Goal: Information Seeking & Learning: Learn about a topic

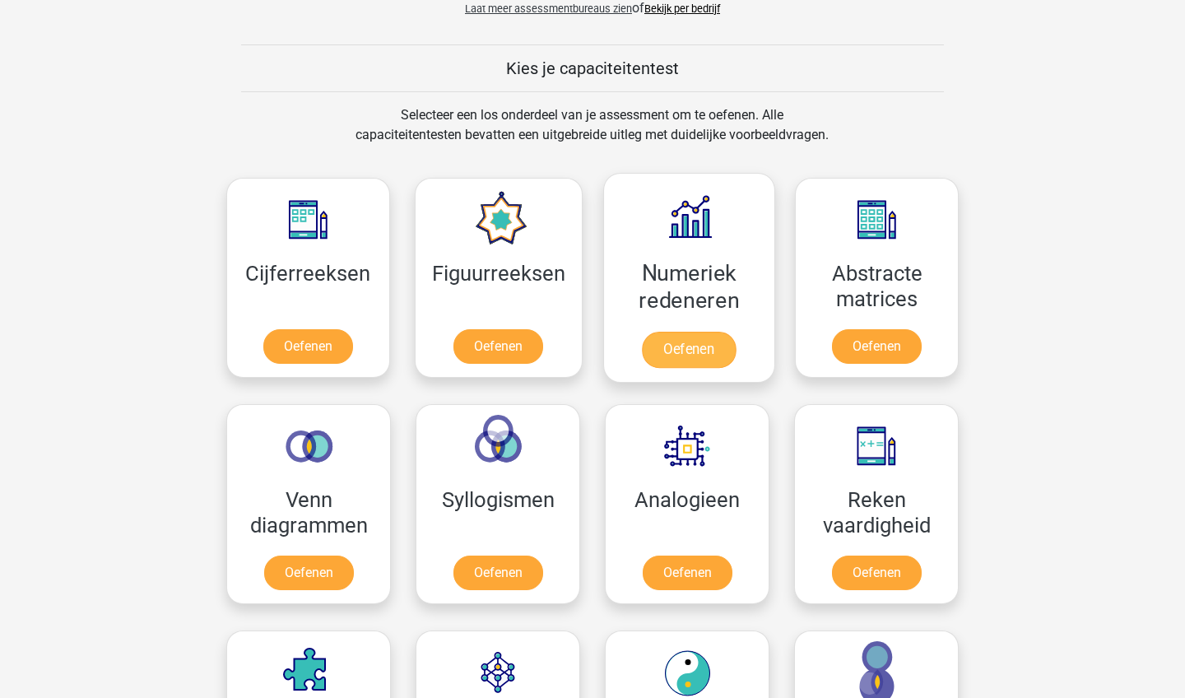
scroll to position [216, 0]
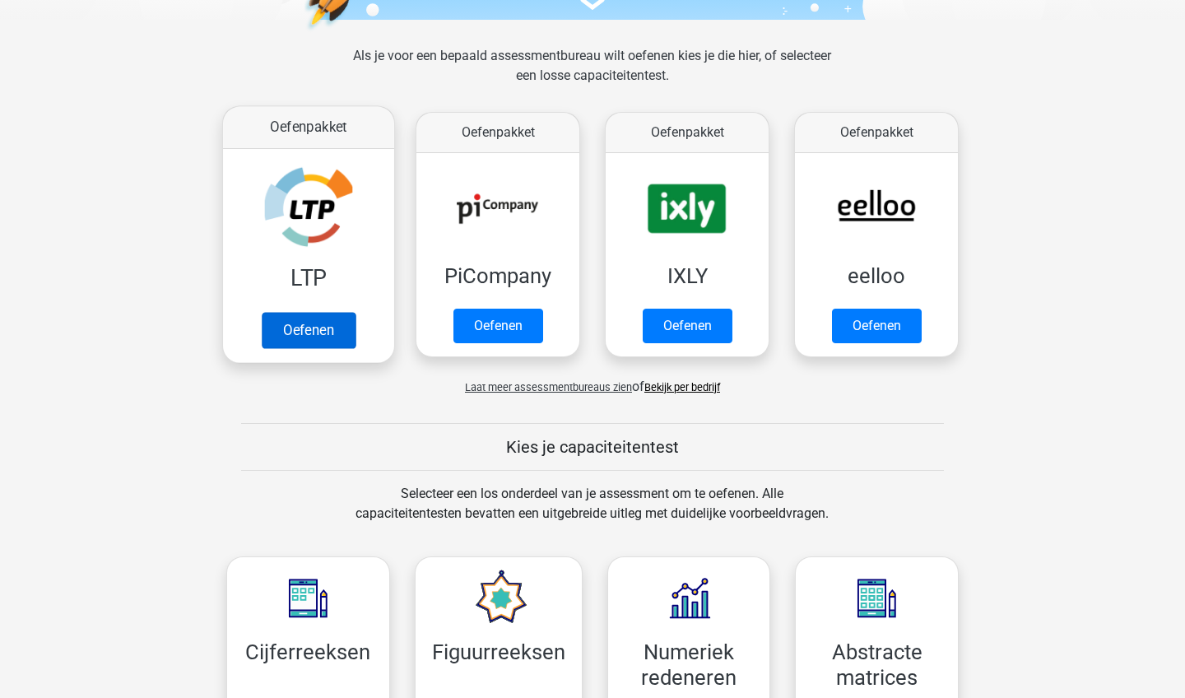
click at [338, 312] on link "Oefenen" at bounding box center [309, 330] width 94 height 36
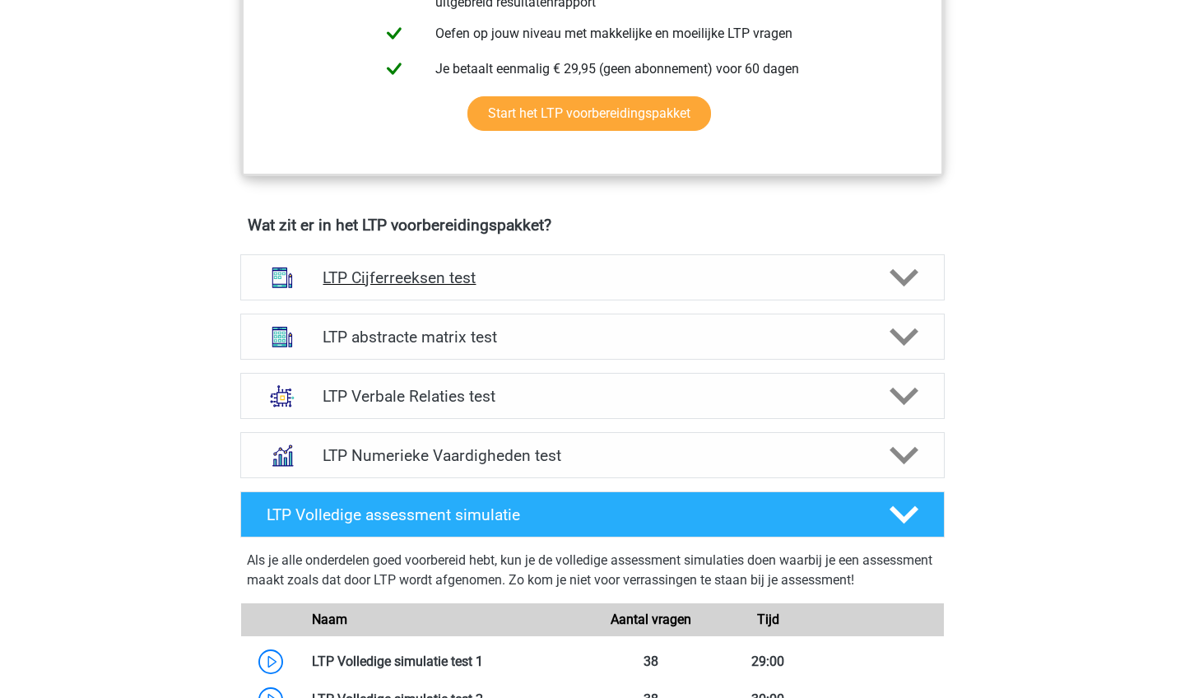
scroll to position [860, 0]
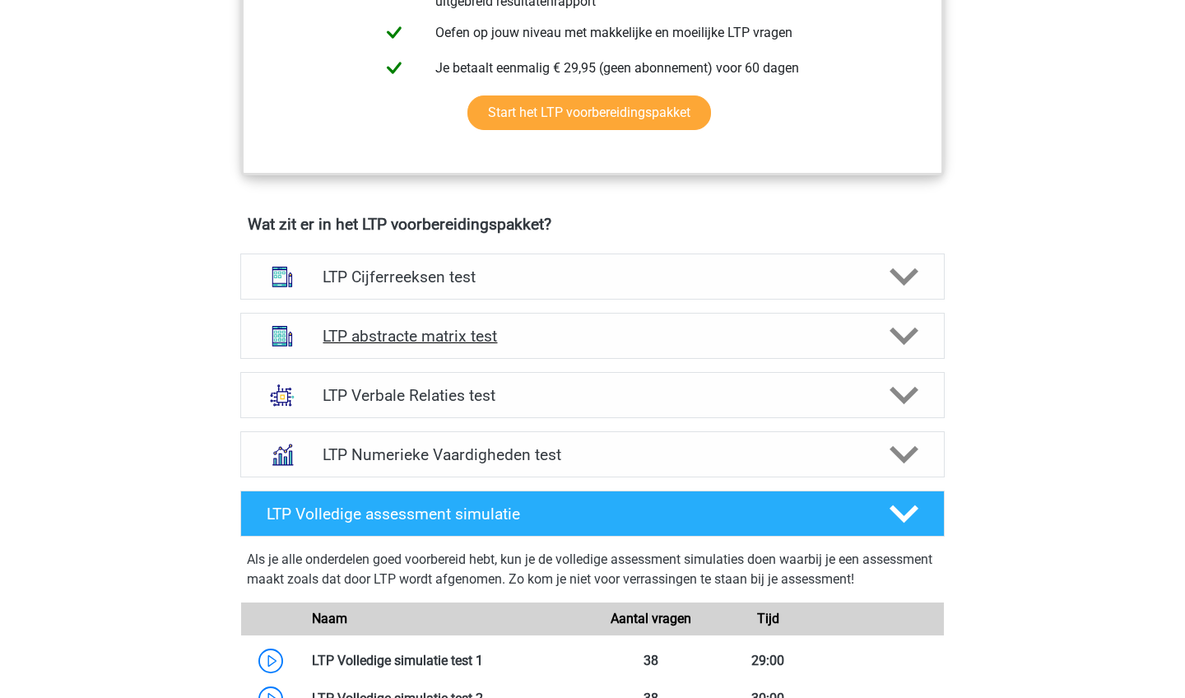
click at [748, 347] on div "LTP abstracte matrix test" at bounding box center [592, 336] width 705 height 46
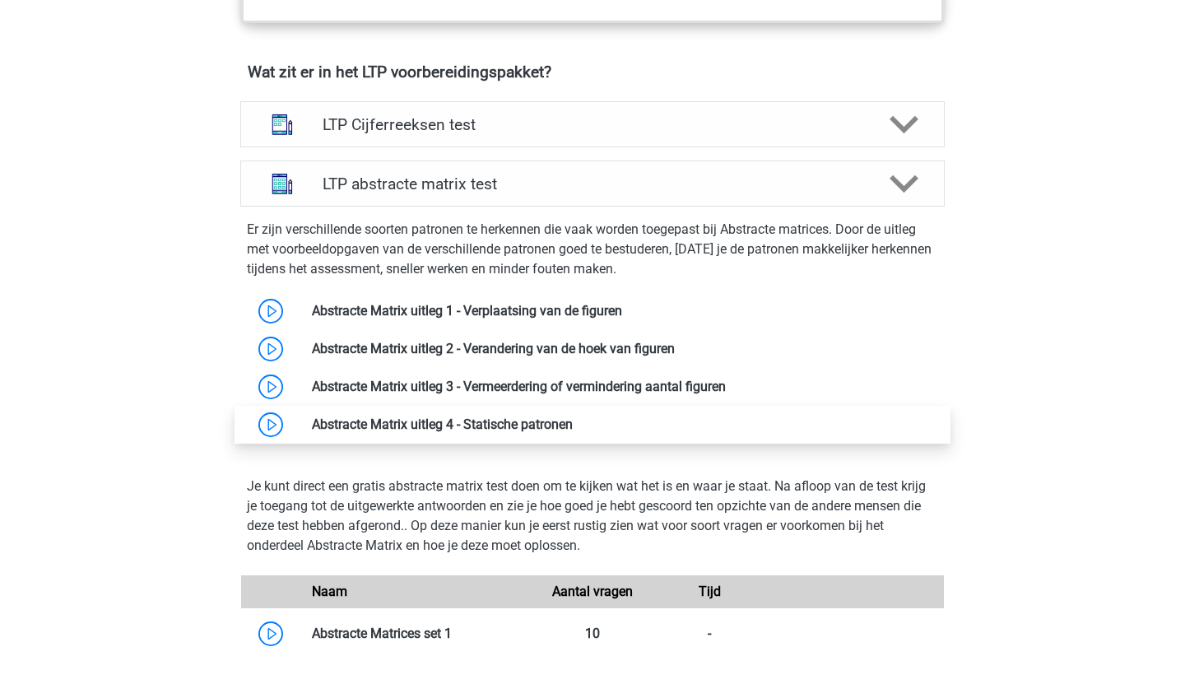
scroll to position [1012, 0]
click at [882, 188] on div at bounding box center [903, 184] width 56 height 29
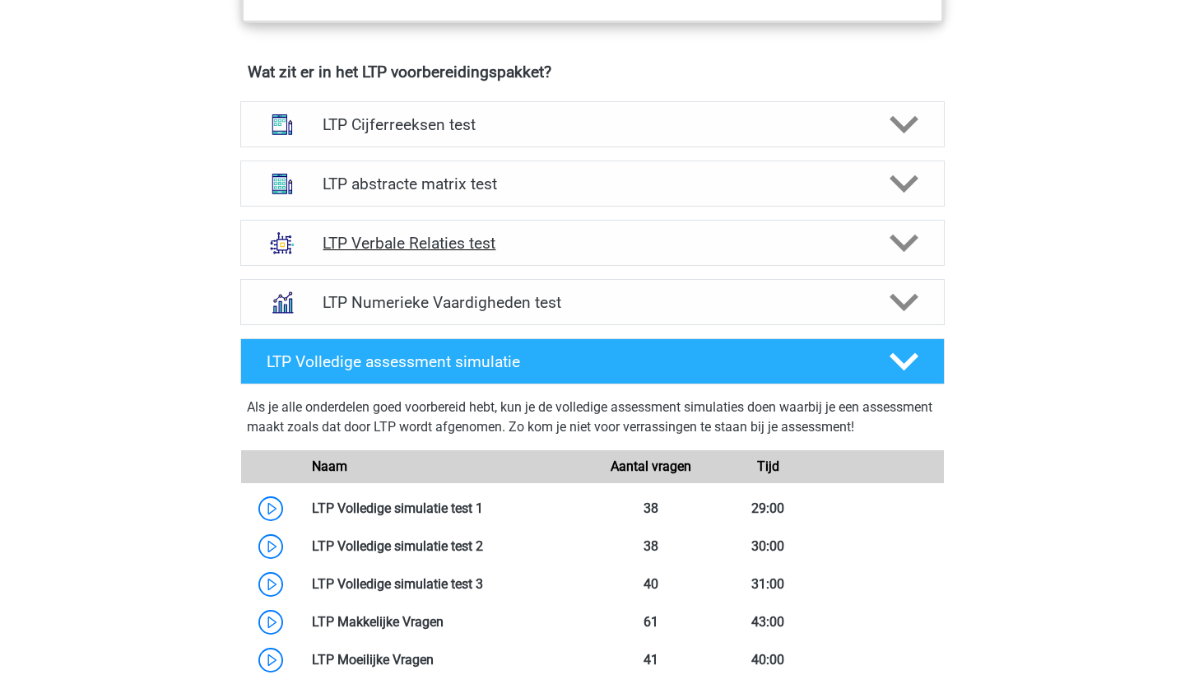
click at [840, 231] on div "LTP Verbale Relaties test" at bounding box center [592, 243] width 705 height 46
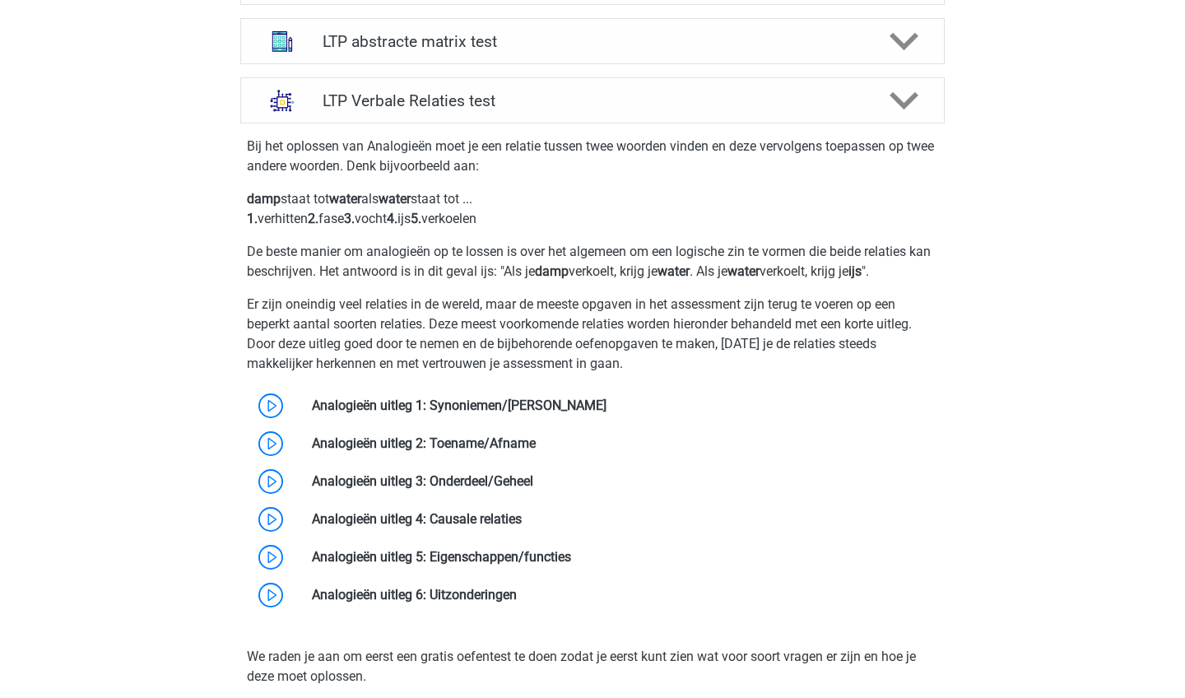
scroll to position [1161, 0]
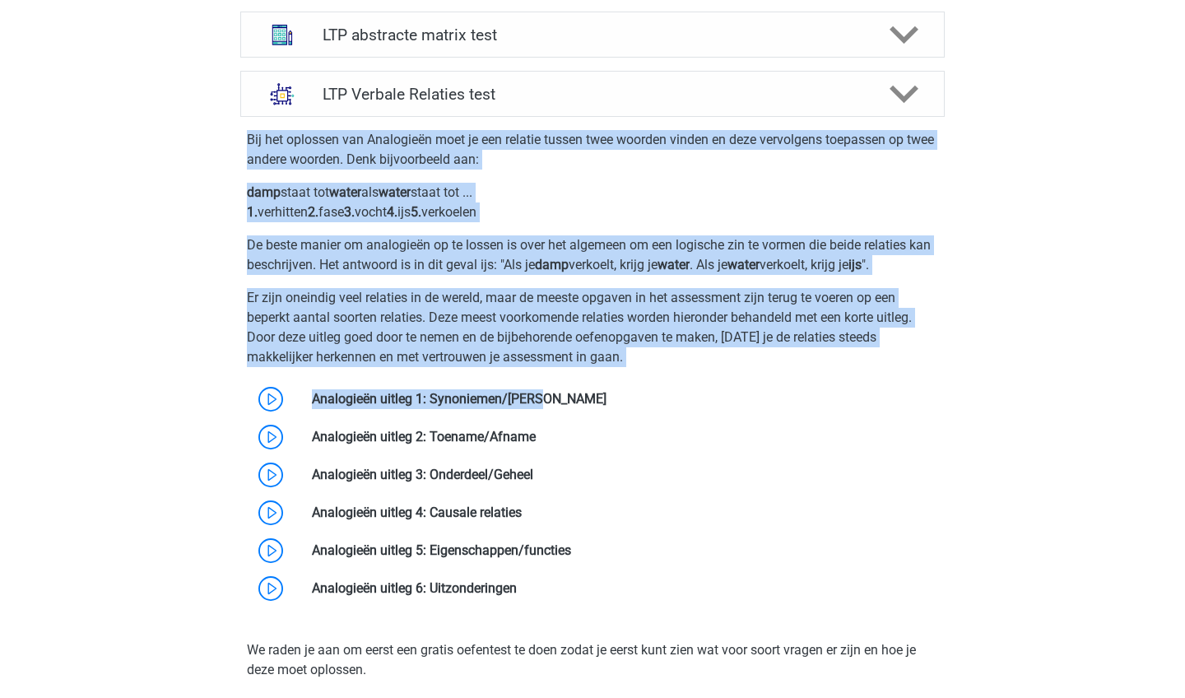
drag, startPoint x: 246, startPoint y: 143, endPoint x: 218, endPoint y: 368, distance: 226.4
click at [218, 368] on div "LTP Verbale Relaties test Bij het oplossen van Analogieën moet je een relatie t…" at bounding box center [592, 638] width 769 height 1149
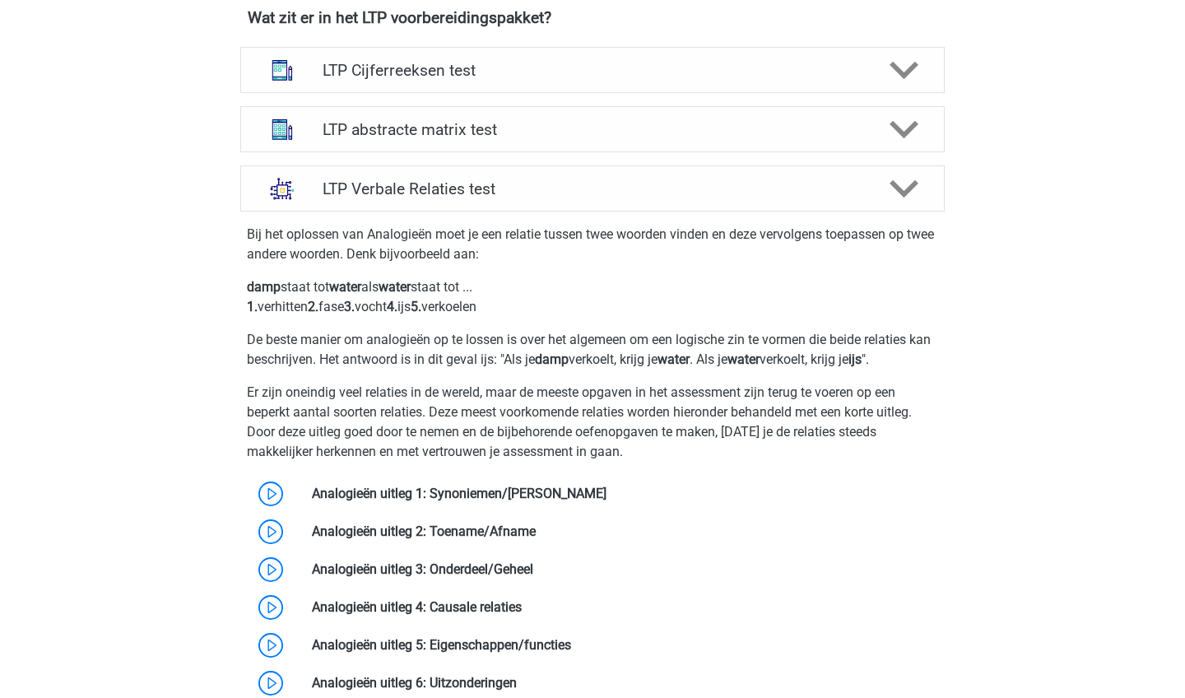
scroll to position [984, 0]
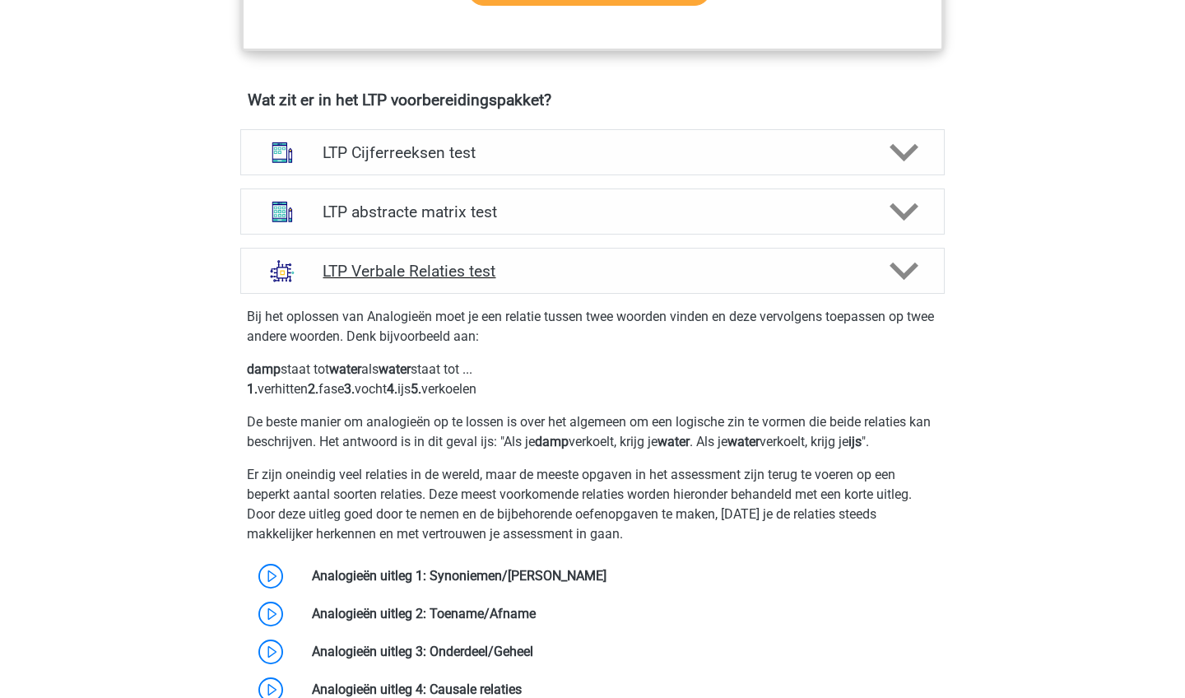
click at [295, 279] on img at bounding box center [282, 270] width 43 height 43
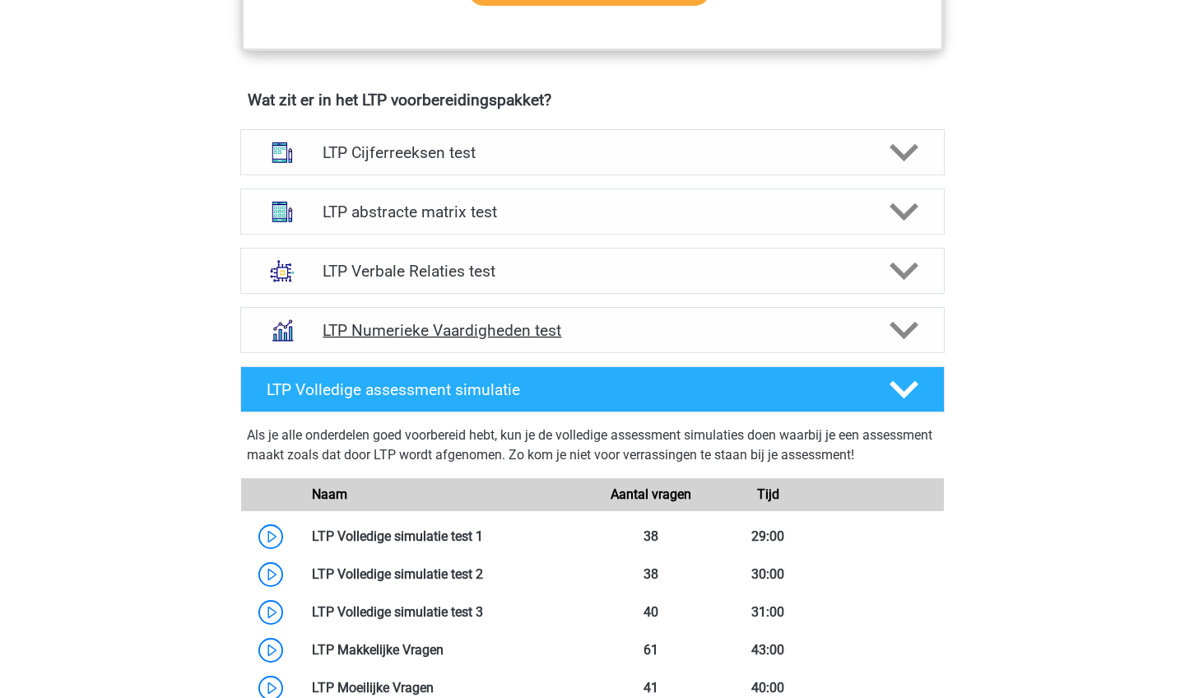
click at [363, 339] on h4 "LTP Numerieke Vaardigheden test" at bounding box center [592, 330] width 539 height 19
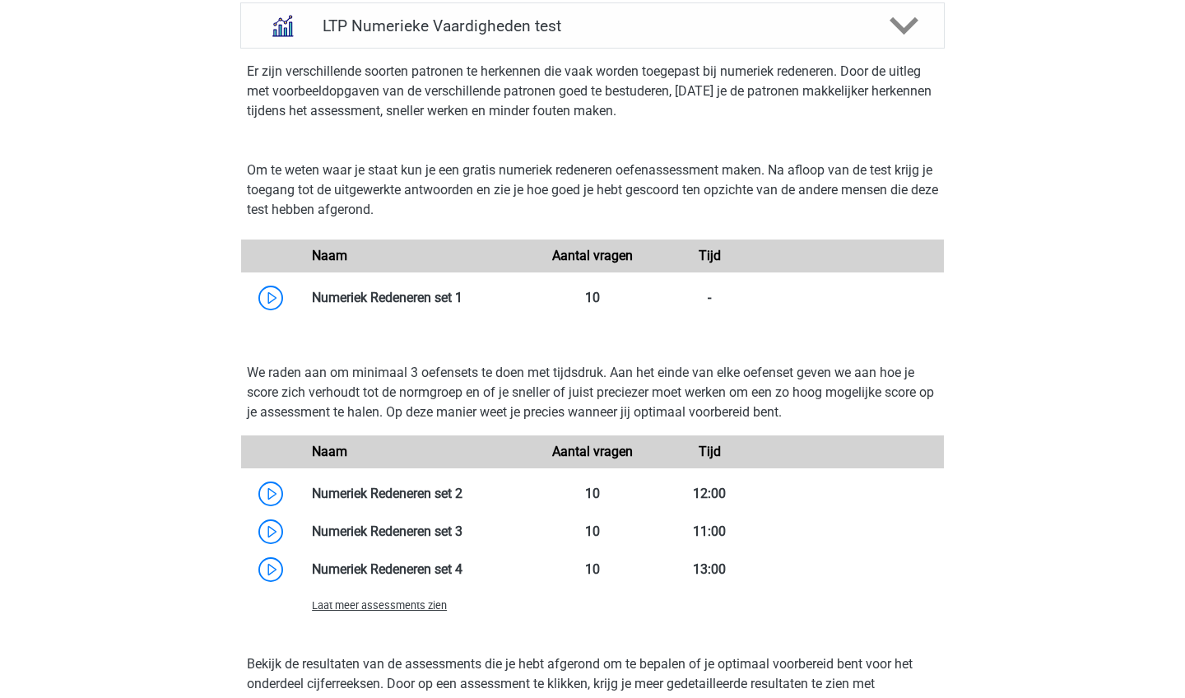
scroll to position [1291, 0]
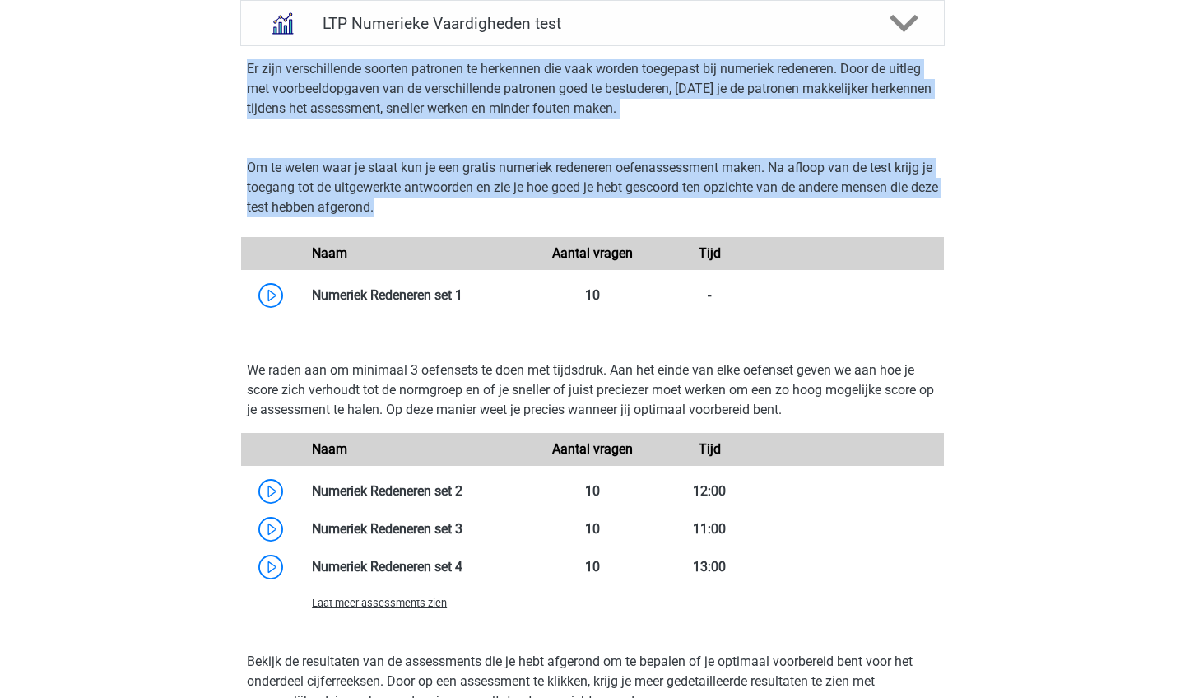
drag, startPoint x: 248, startPoint y: 63, endPoint x: 230, endPoint y: 229, distance: 167.2
click at [230, 229] on div "LTP Numerieke Vaardigheden test Er zijn verschillende soorten patronen te herke…" at bounding box center [592, 372] width 742 height 744
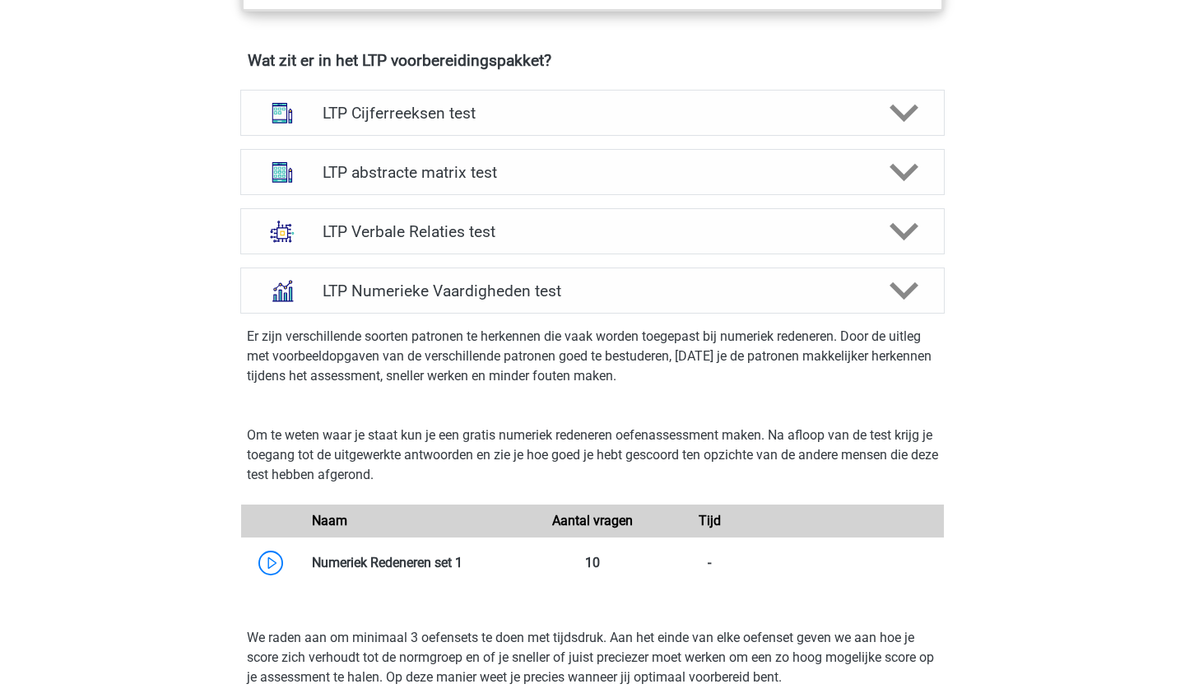
scroll to position [1016, 0]
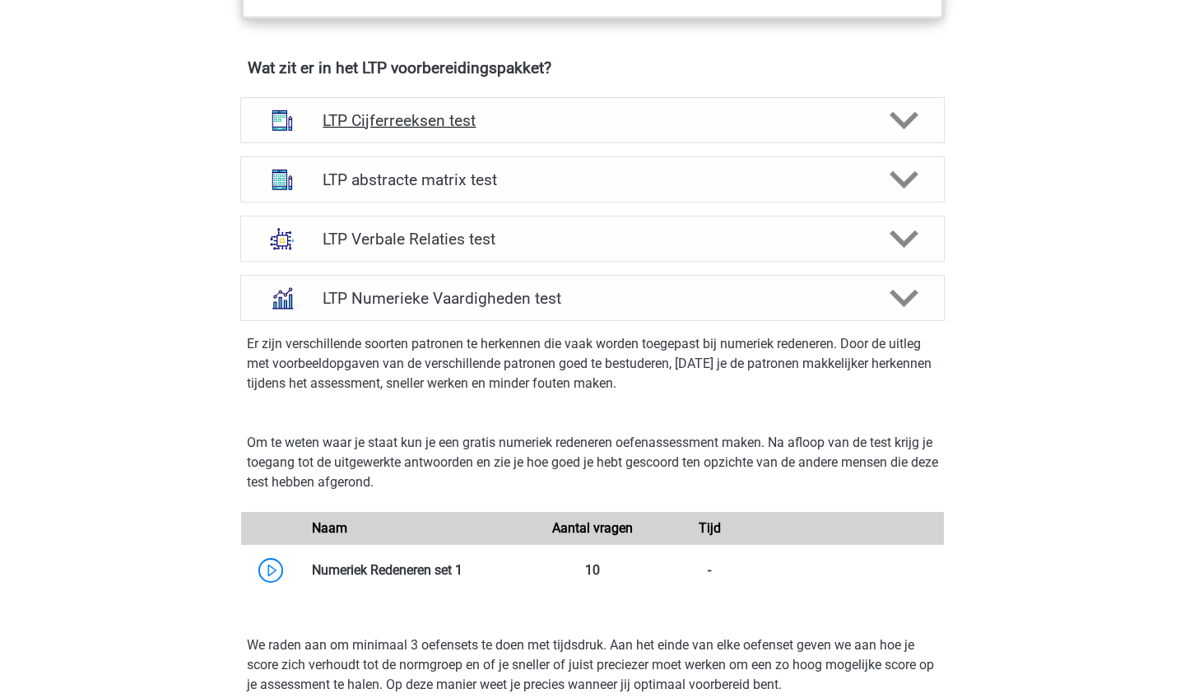
click at [506, 122] on h4 "LTP Cijferreeksen test" at bounding box center [592, 120] width 539 height 19
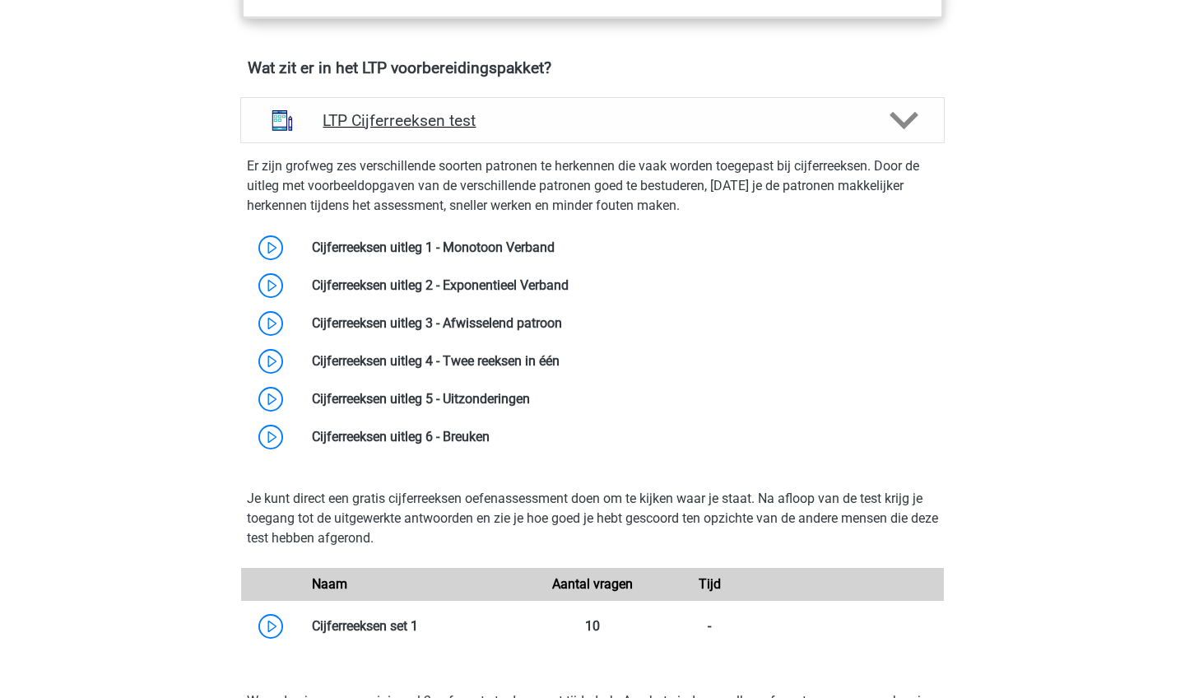
click at [506, 122] on h4 "LTP Cijferreeksen test" at bounding box center [592, 120] width 539 height 19
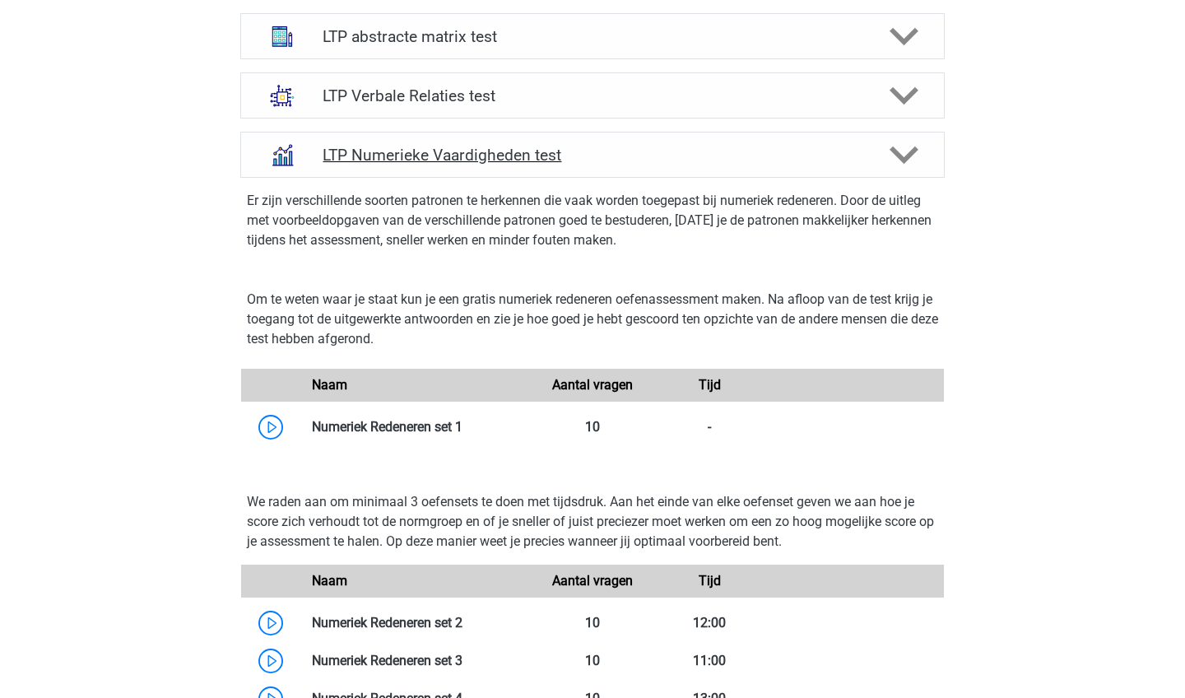
scroll to position [1162, 0]
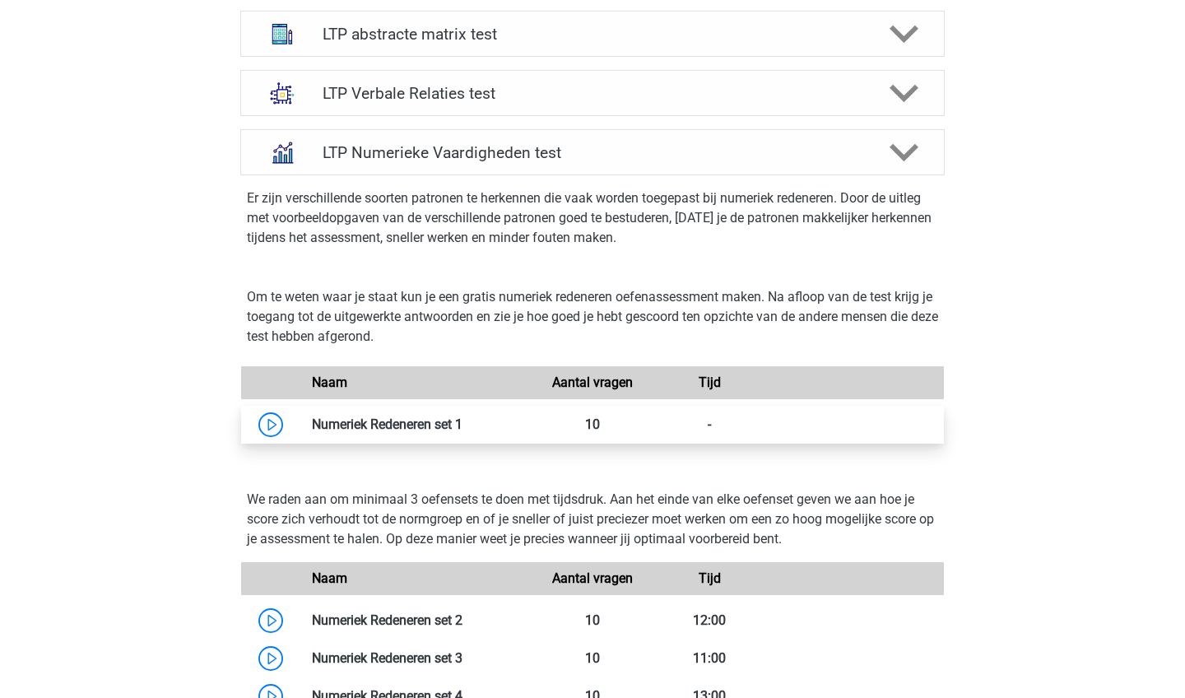
click at [463, 419] on link at bounding box center [463, 424] width 0 height 16
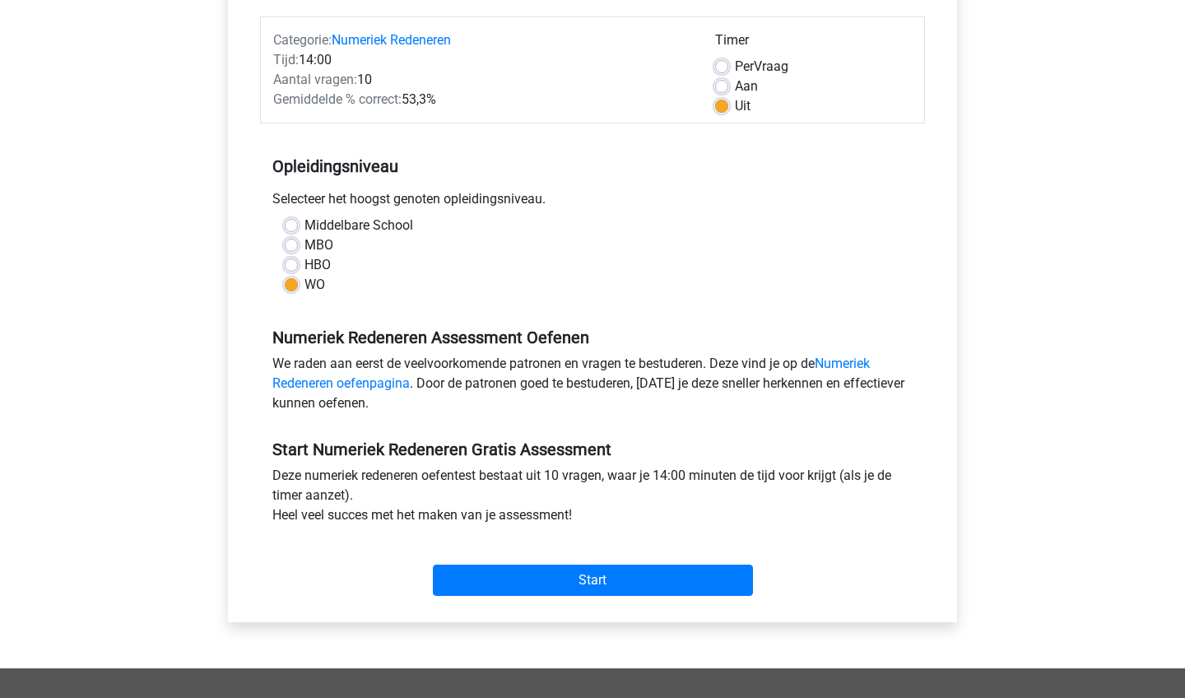
scroll to position [202, 0]
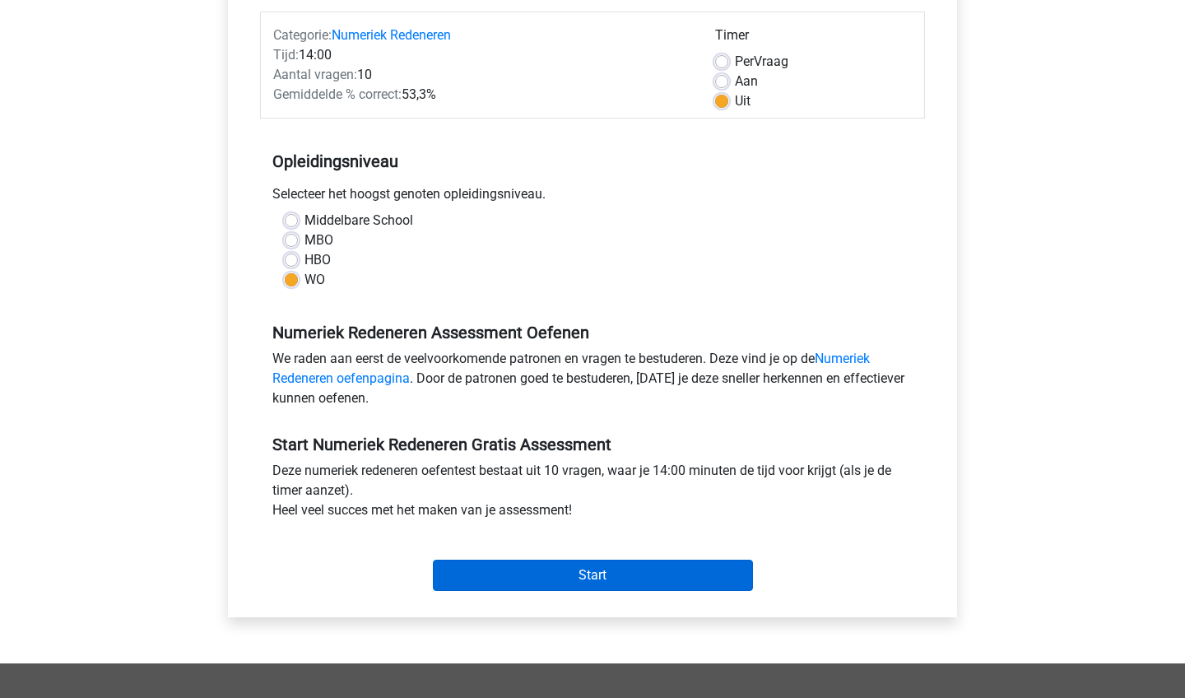
click at [586, 573] on input "Start" at bounding box center [593, 575] width 320 height 31
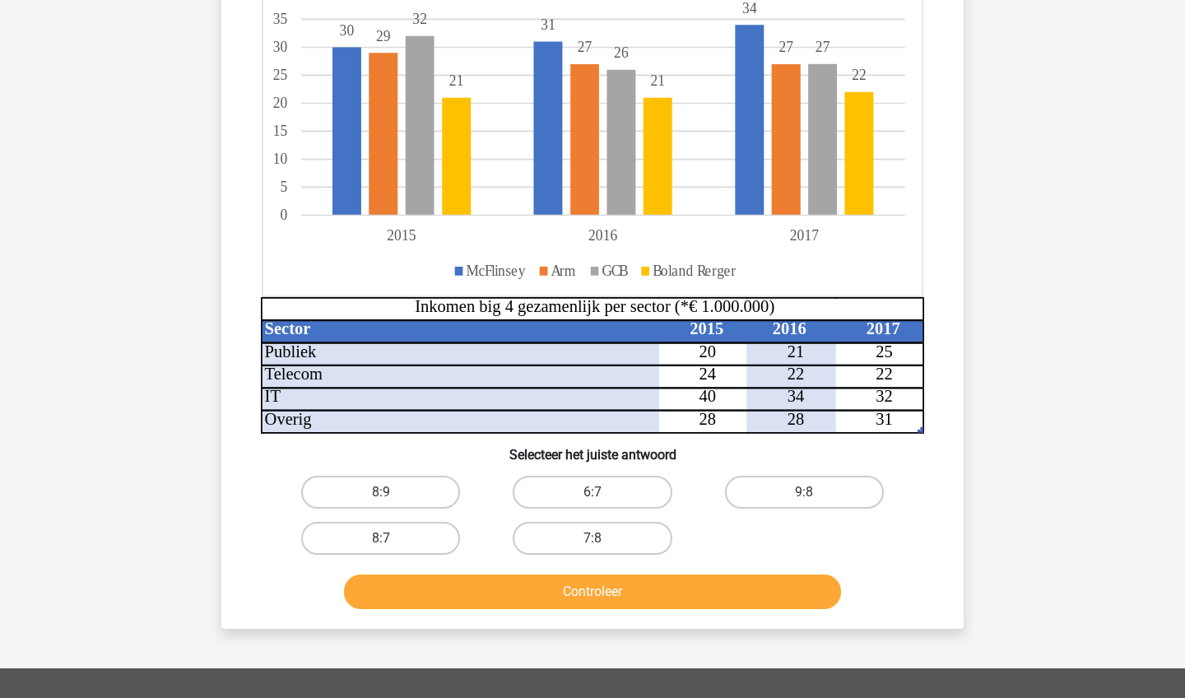
scroll to position [267, 0]
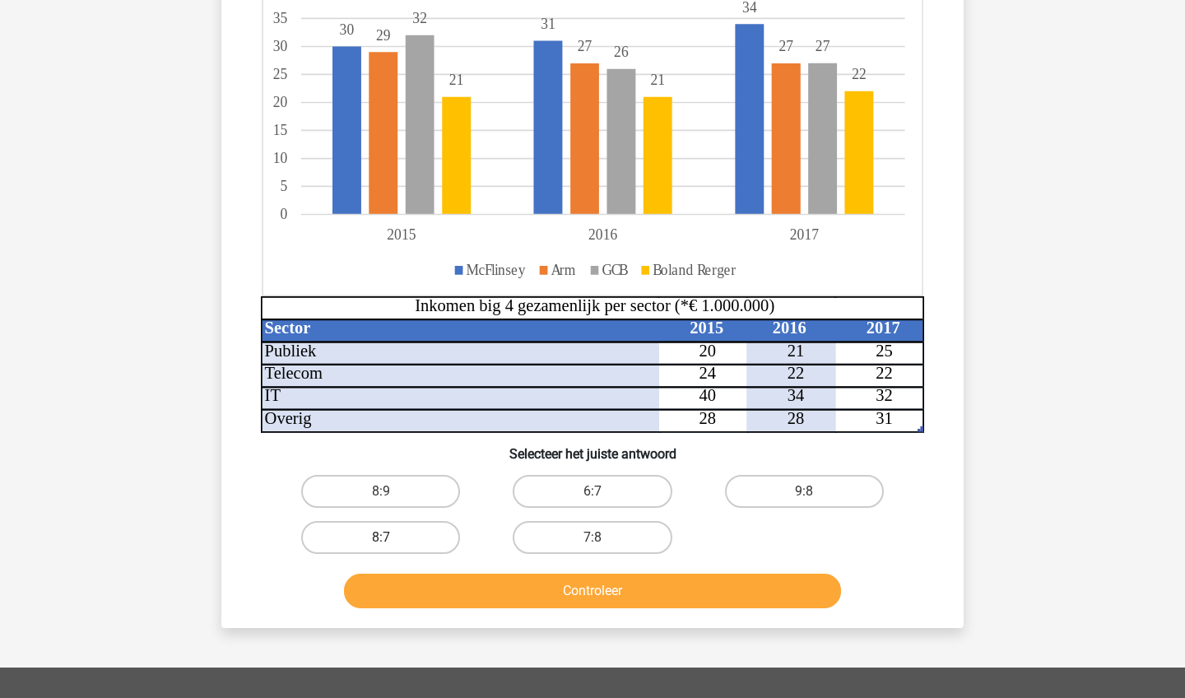
click at [389, 529] on label "8:7" at bounding box center [380, 537] width 159 height 33
click at [389, 537] on input "8:7" at bounding box center [386, 542] width 11 height 11
radio input "true"
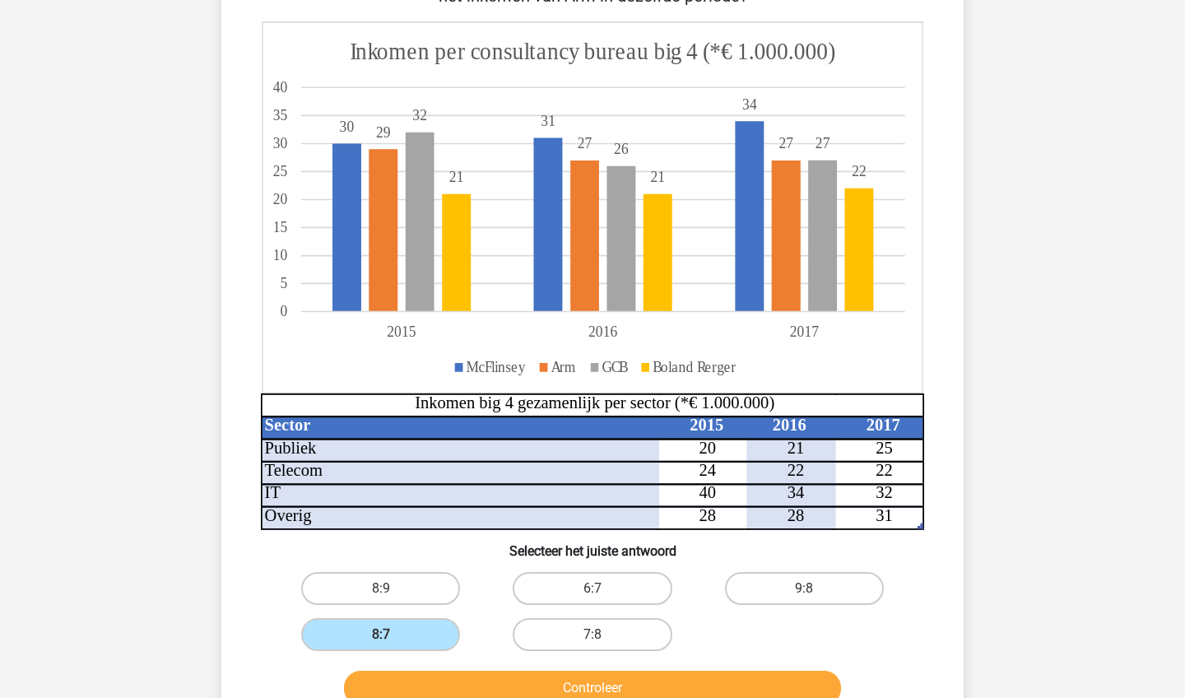
scroll to position [175, 0]
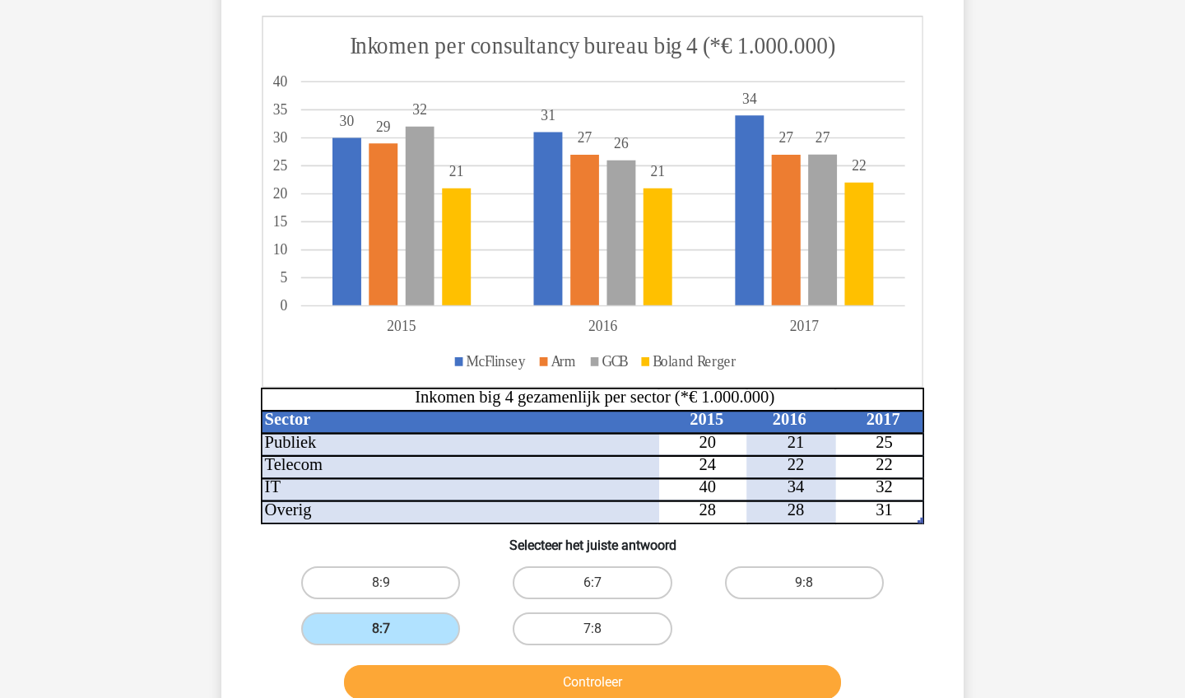
click at [495, 680] on button "Controleer" at bounding box center [593, 682] width 498 height 35
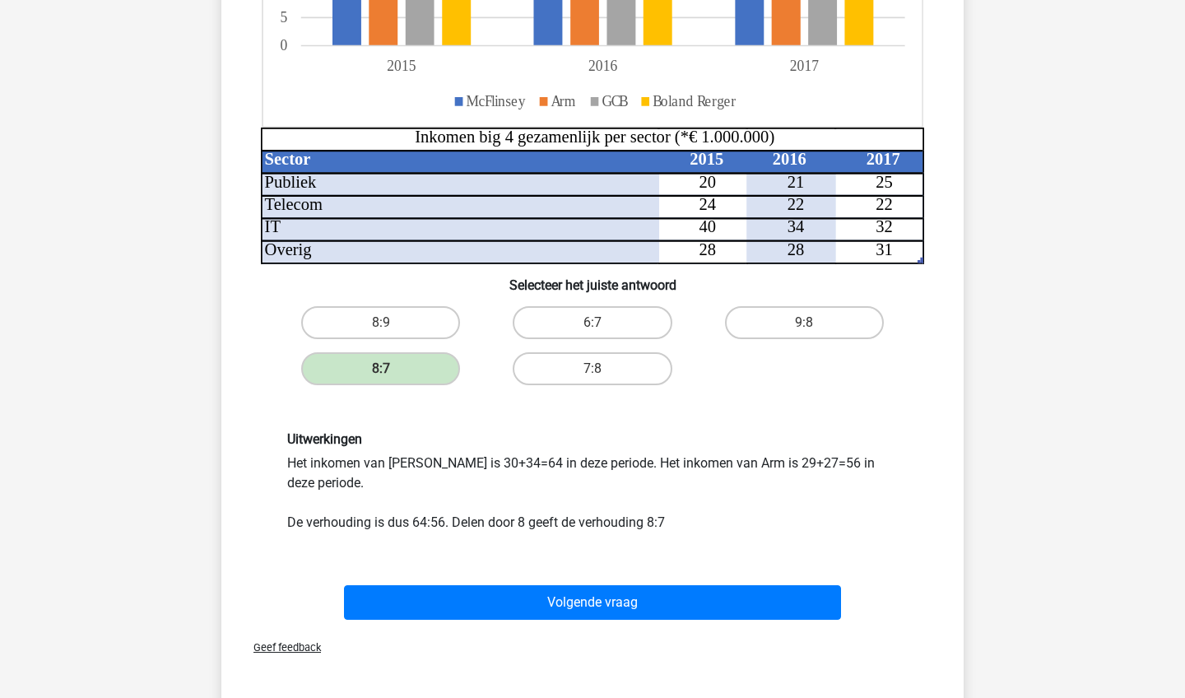
scroll to position [436, 0]
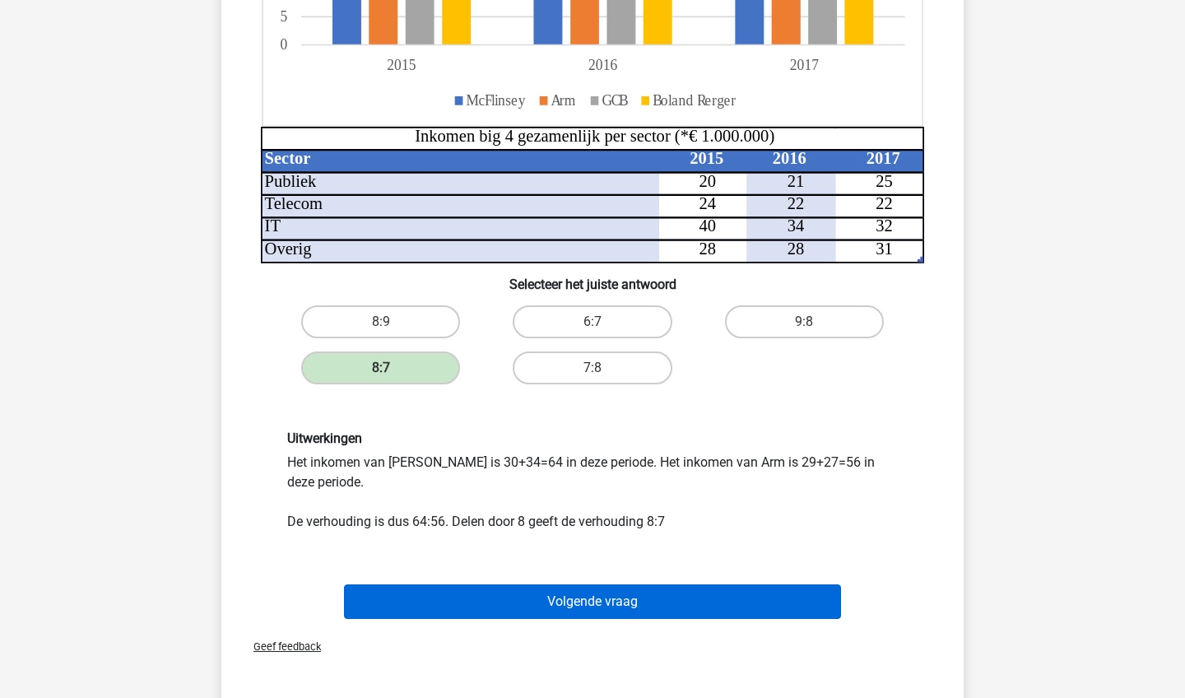
click at [486, 602] on button "Volgende vraag" at bounding box center [593, 601] width 498 height 35
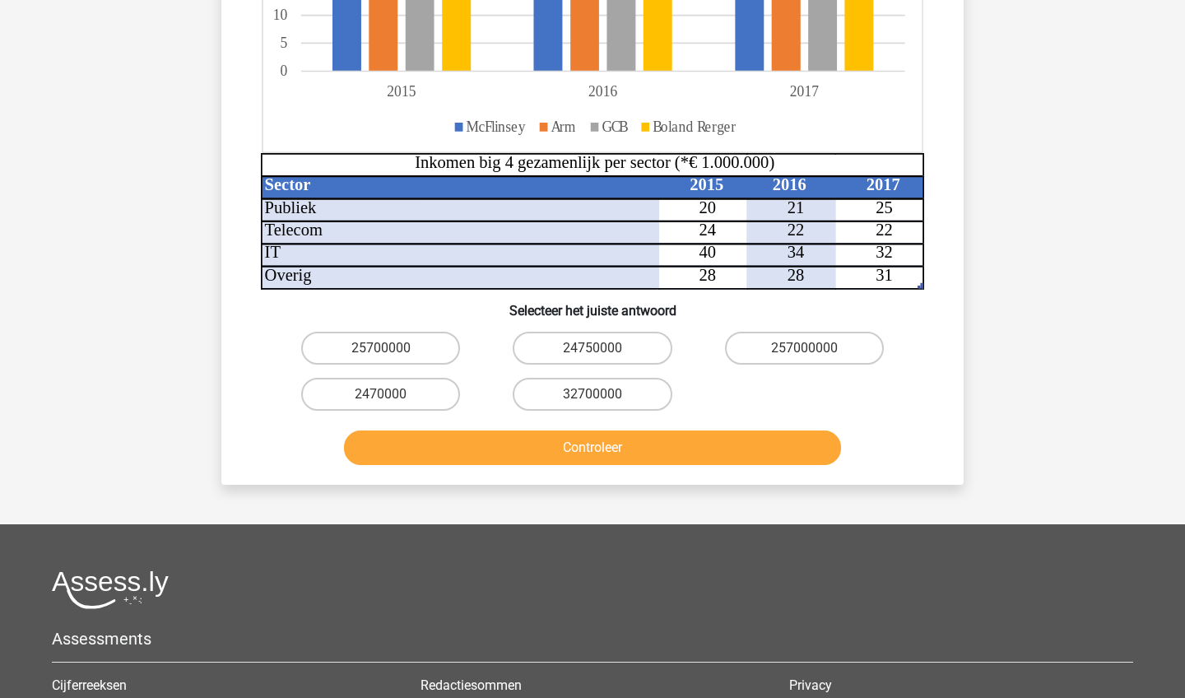
scroll to position [462, 0]
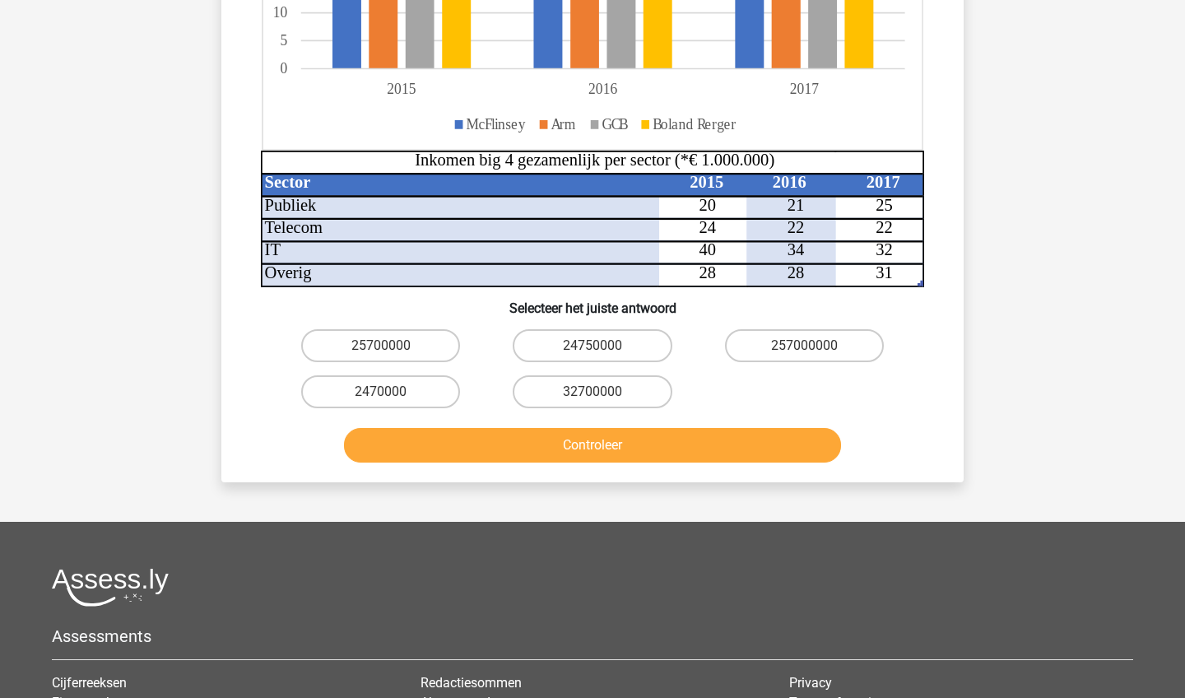
click at [597, 351] on input "24750000" at bounding box center [598, 351] width 11 height 11
radio input "true"
click at [589, 446] on button "Controleer" at bounding box center [593, 445] width 498 height 35
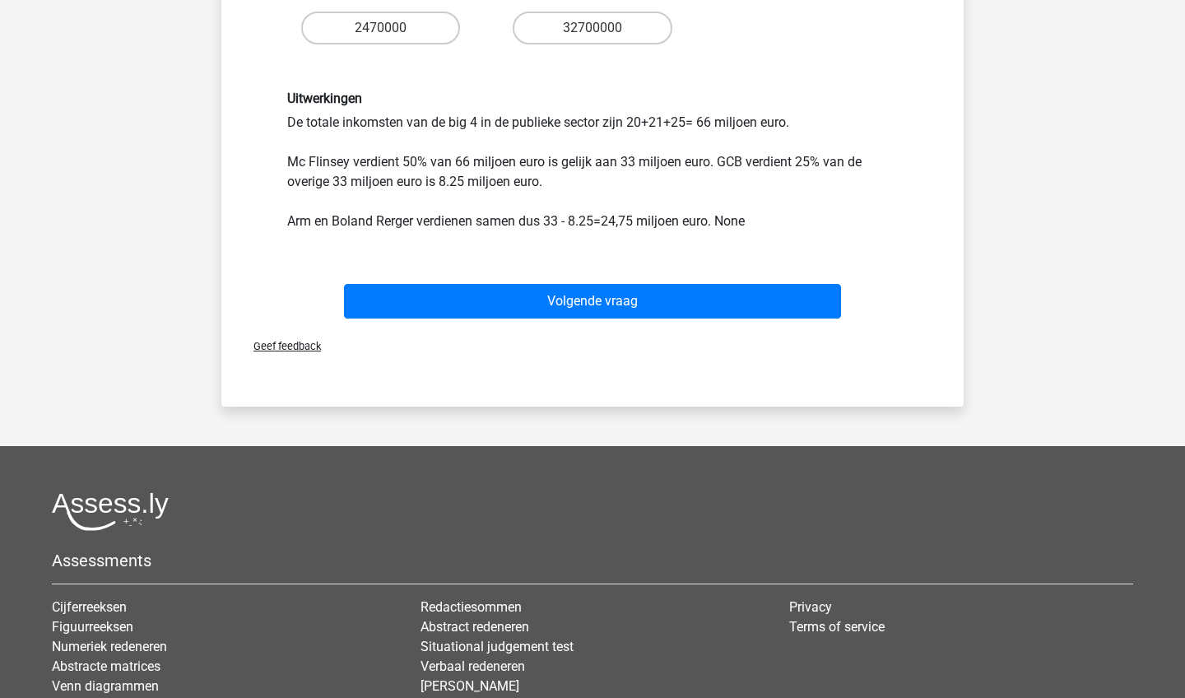
scroll to position [949, 0]
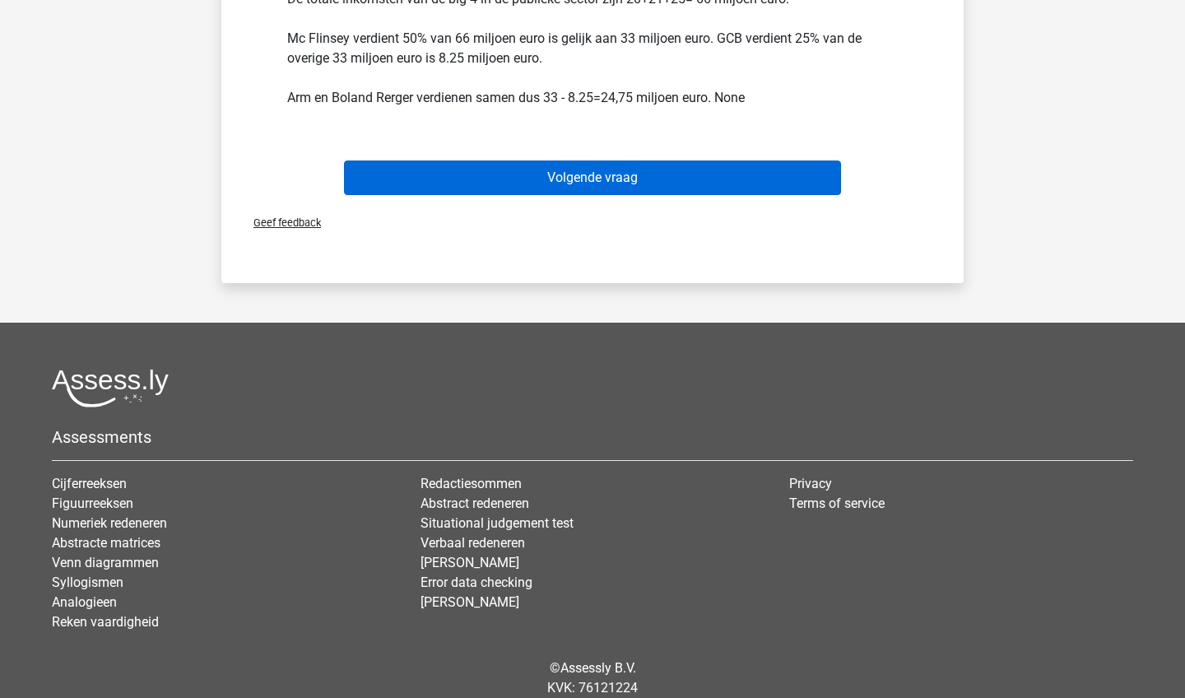
click at [737, 177] on button "Volgende vraag" at bounding box center [593, 177] width 498 height 35
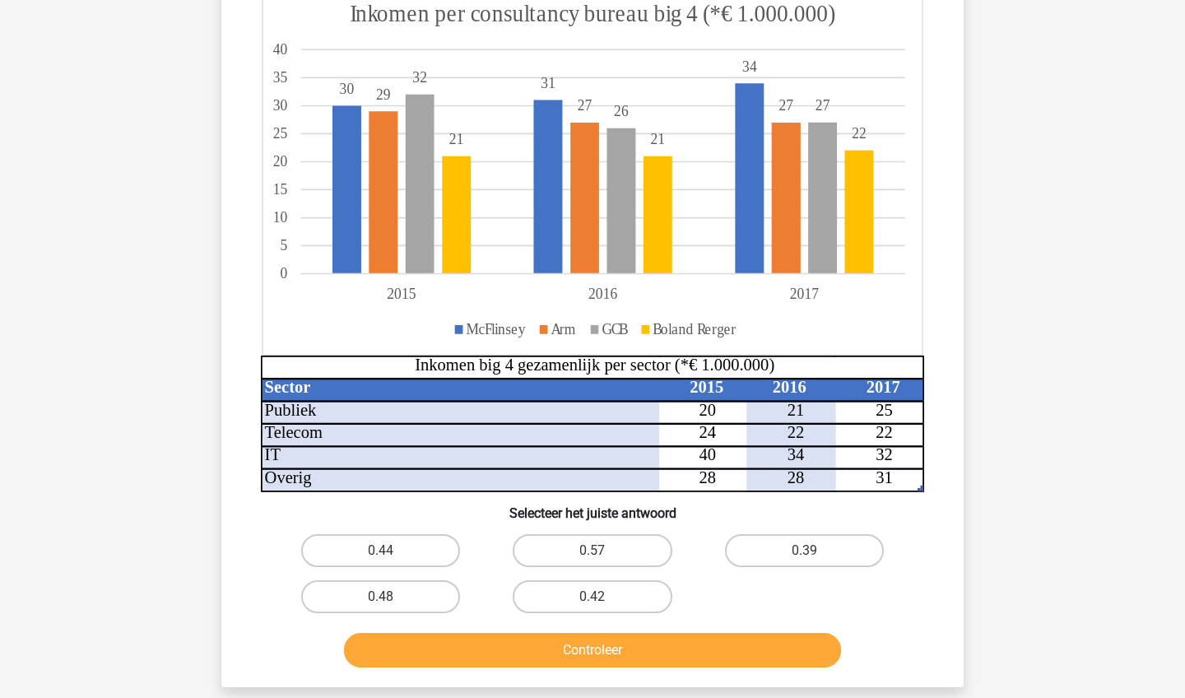
scroll to position [204, 0]
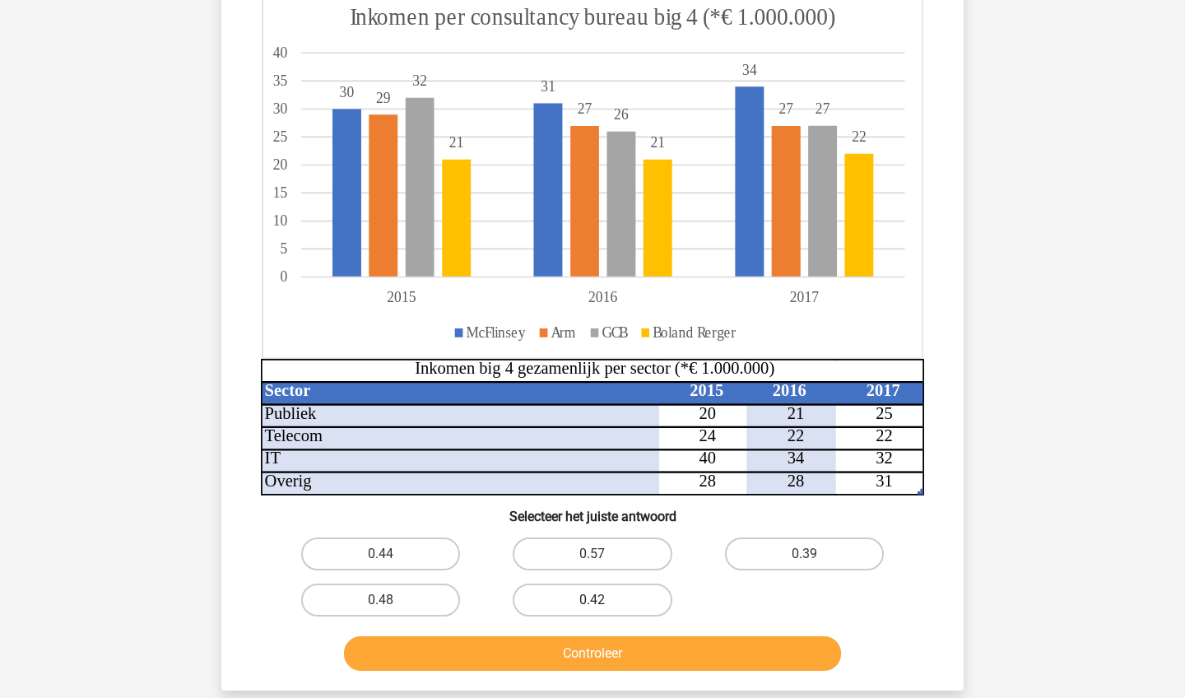
click at [649, 588] on label "0.42" at bounding box center [592, 600] width 159 height 33
click at [603, 600] on input "0.42" at bounding box center [598, 605] width 11 height 11
radio input "true"
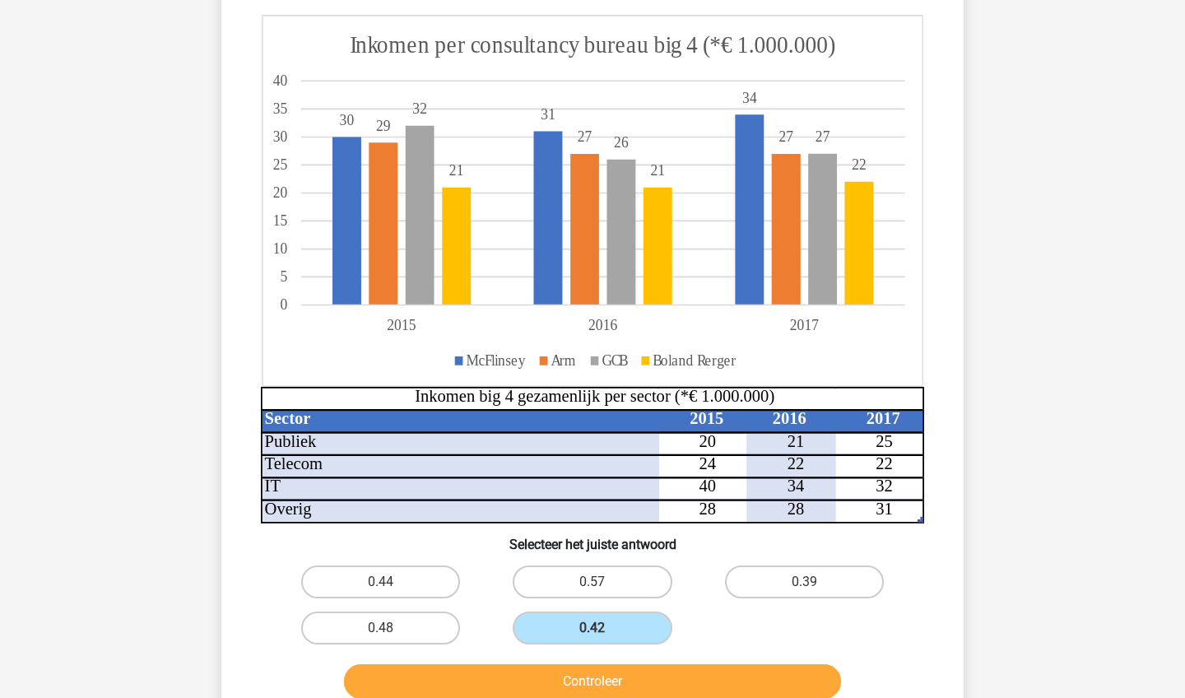
scroll to position [196, 0]
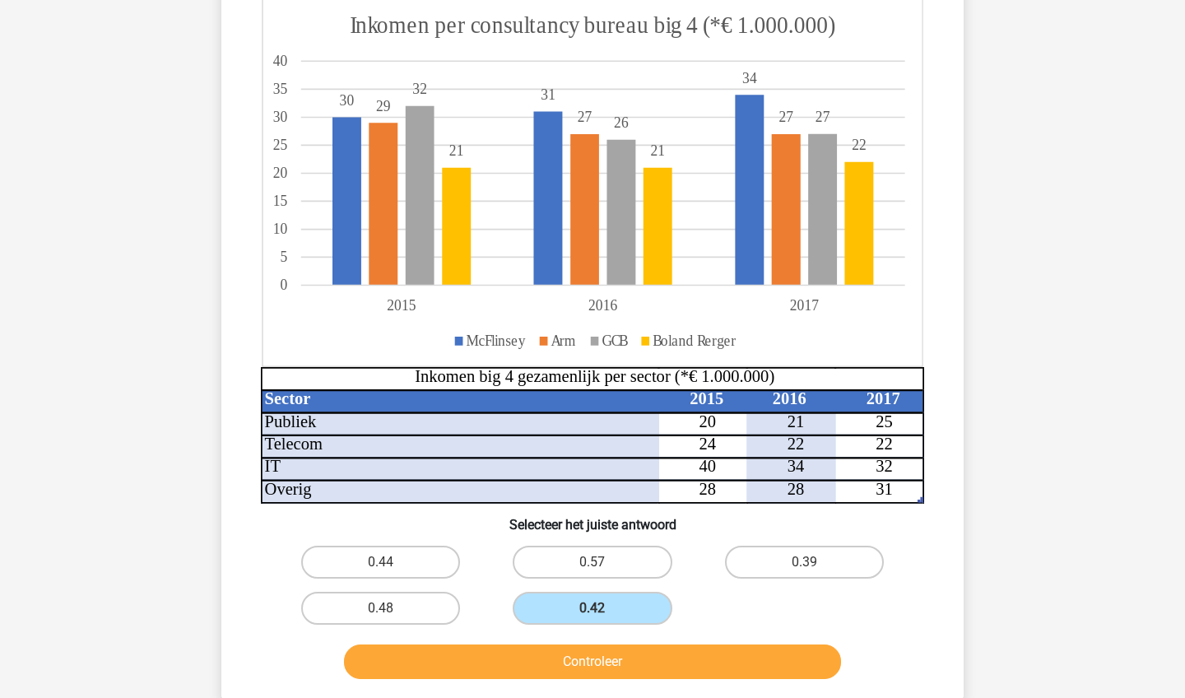
click at [381, 612] on input "0.48" at bounding box center [386, 613] width 11 height 11
radio input "true"
click at [442, 668] on button "Controleer" at bounding box center [593, 661] width 498 height 35
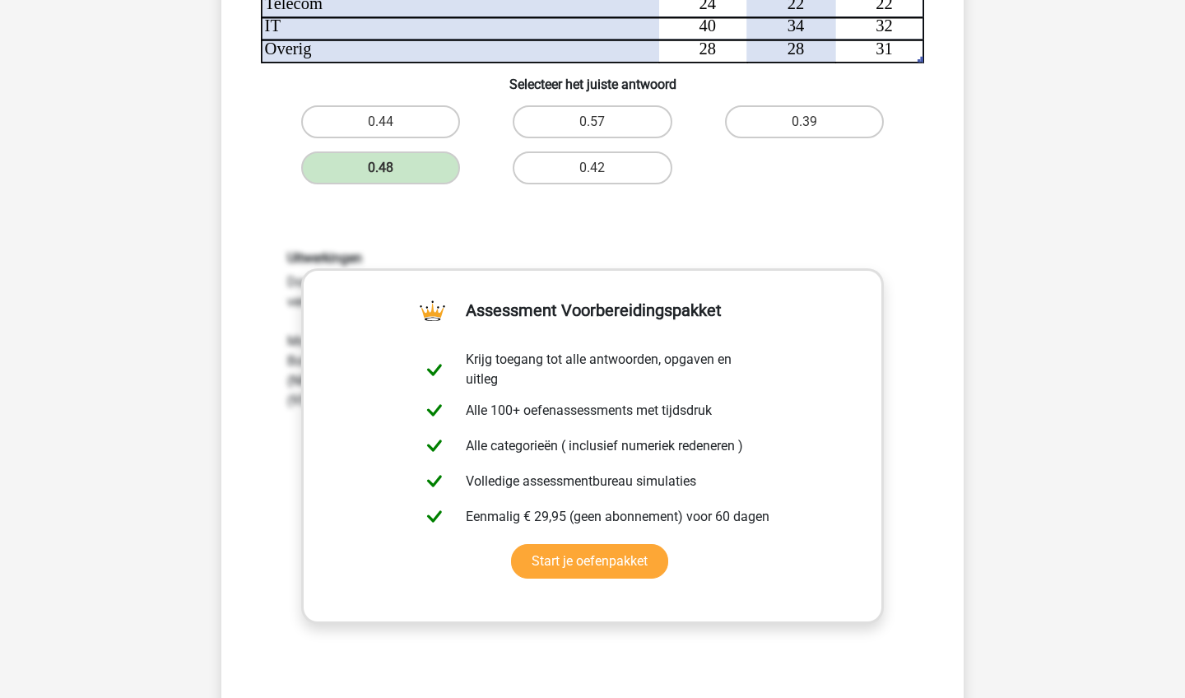
scroll to position [789, 0]
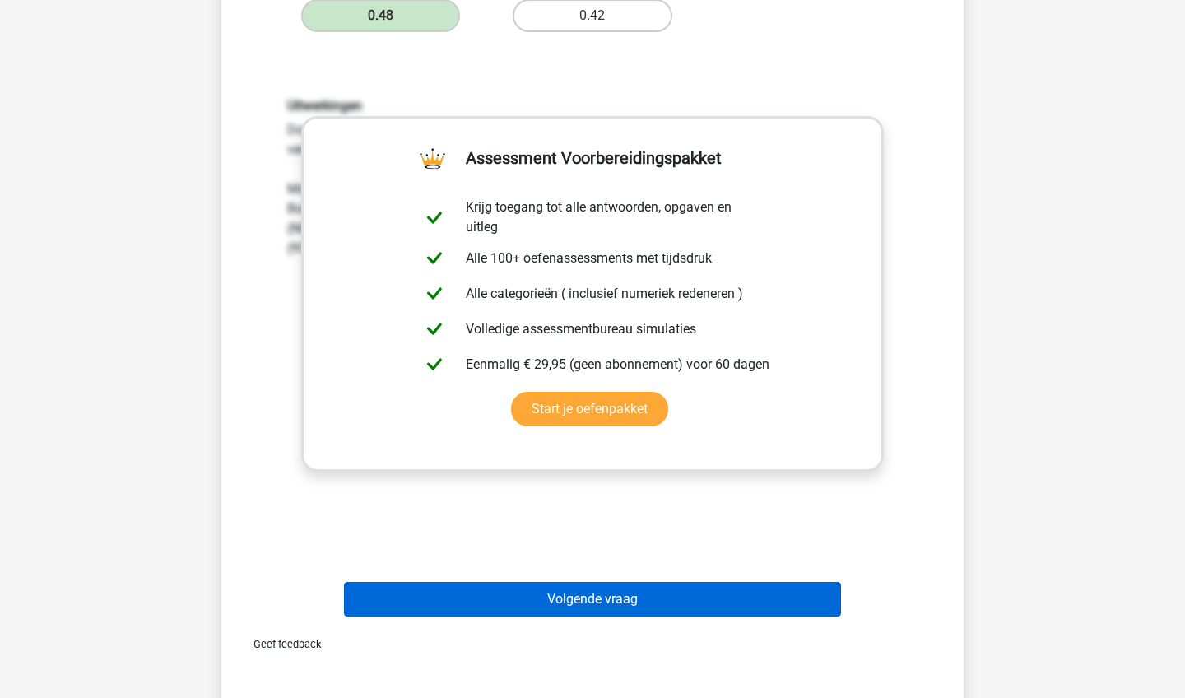
click at [510, 595] on button "Volgende vraag" at bounding box center [593, 599] width 498 height 35
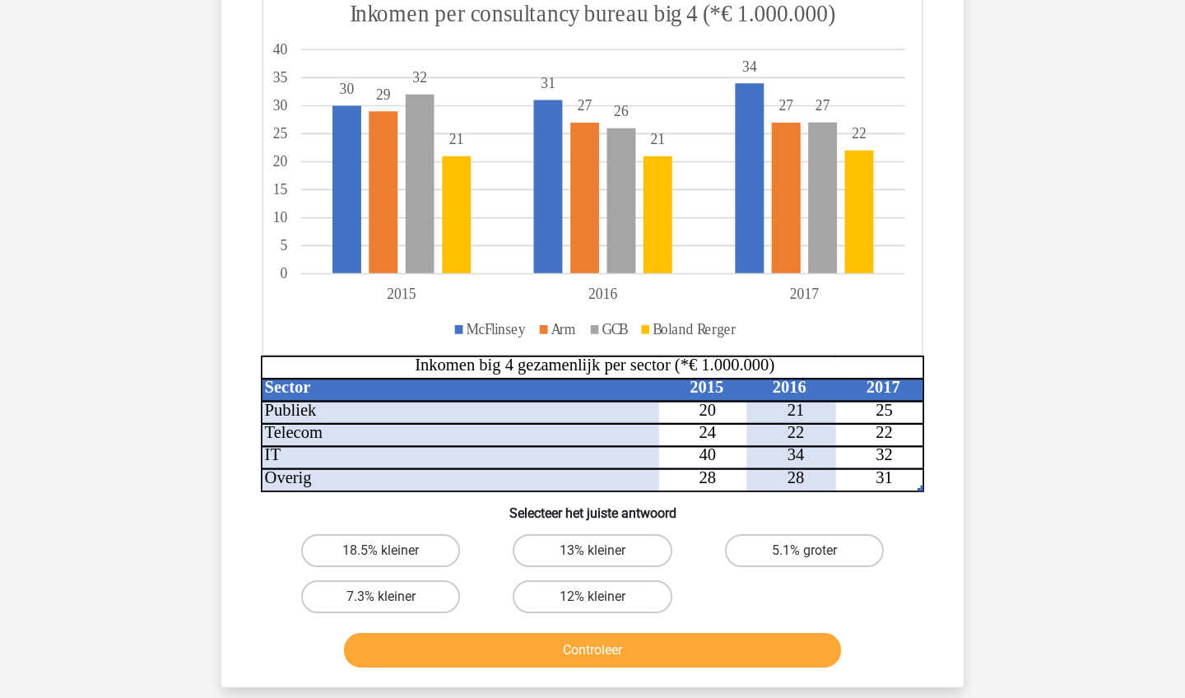
scroll to position [204, 0]
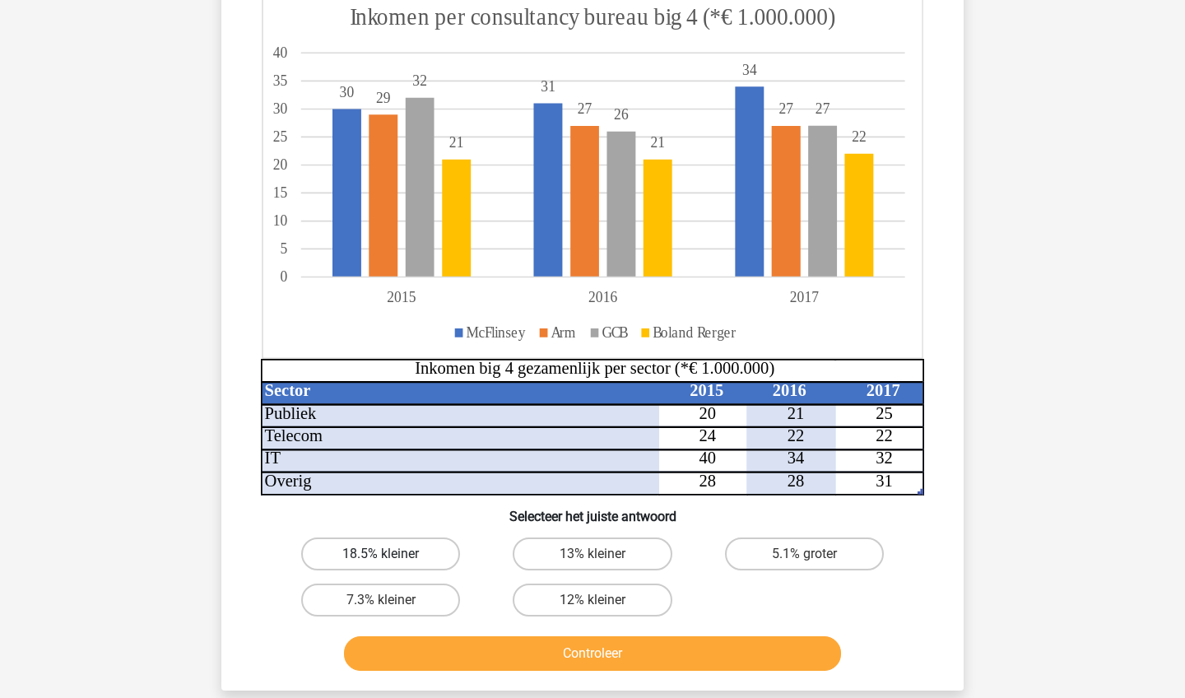
click at [440, 556] on label "18.5% kleiner" at bounding box center [380, 553] width 159 height 33
click at [392, 556] on input "18.5% kleiner" at bounding box center [386, 559] width 11 height 11
radio input "true"
click at [476, 672] on div "Controleer" at bounding box center [592, 656] width 635 height 41
click at [481, 658] on button "Controleer" at bounding box center [593, 653] width 498 height 35
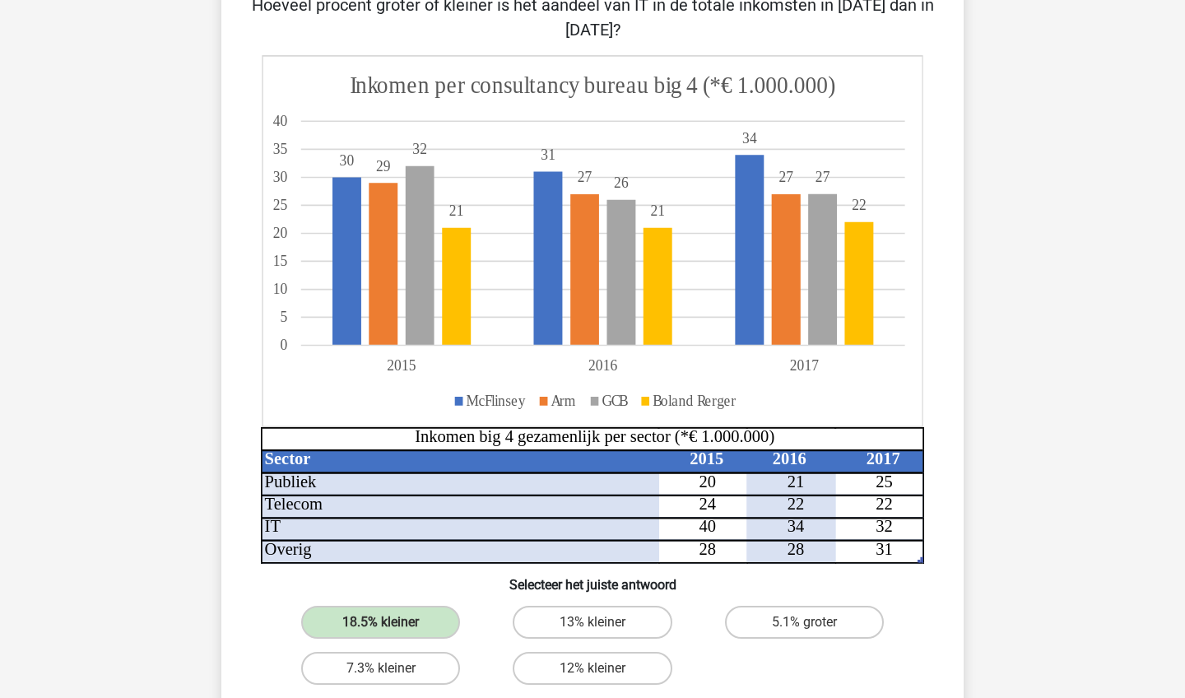
scroll to position [142, 0]
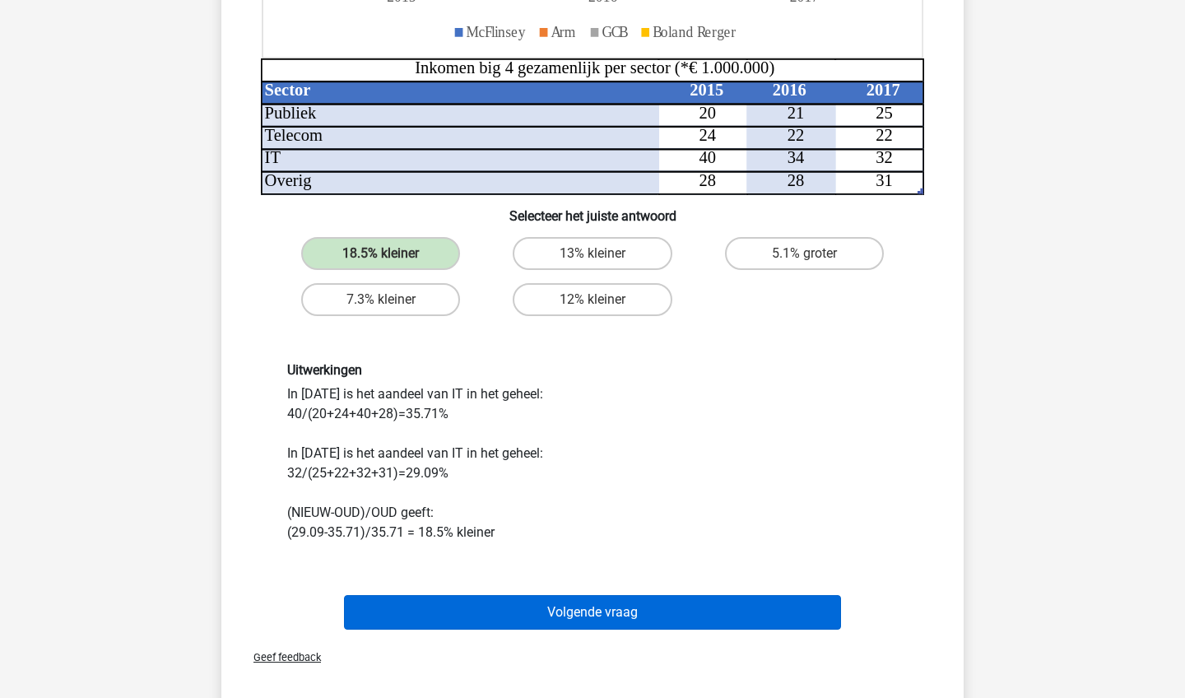
click at [690, 601] on button "Volgende vraag" at bounding box center [593, 612] width 498 height 35
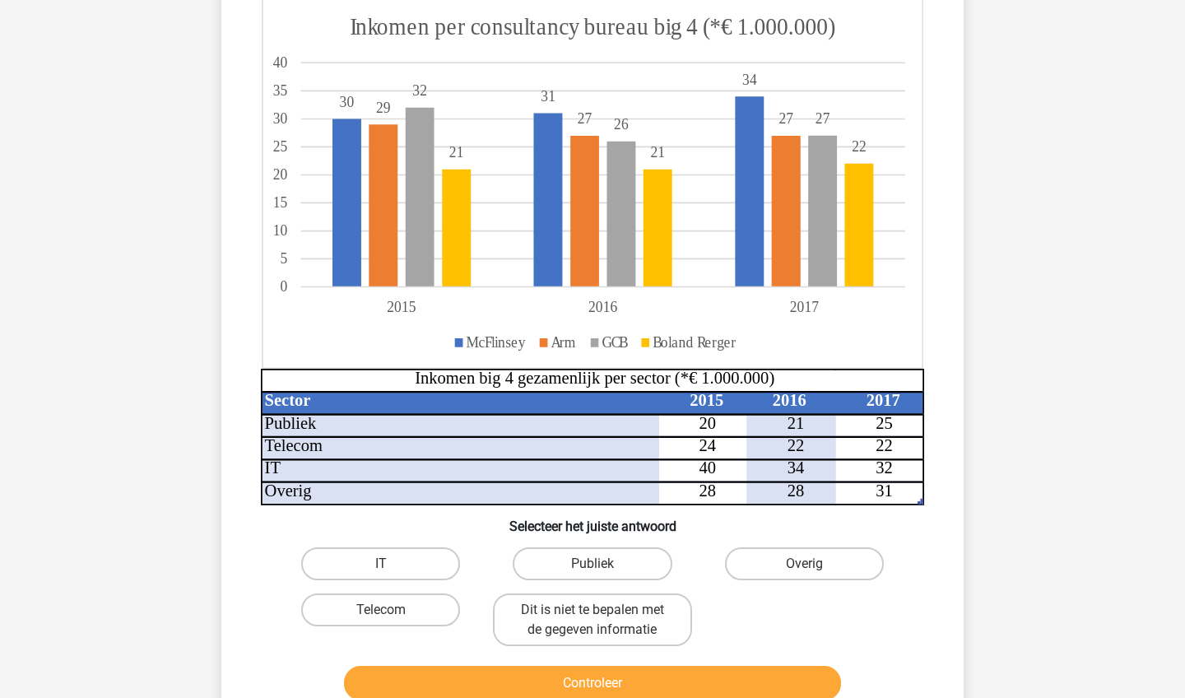
scroll to position [171, 0]
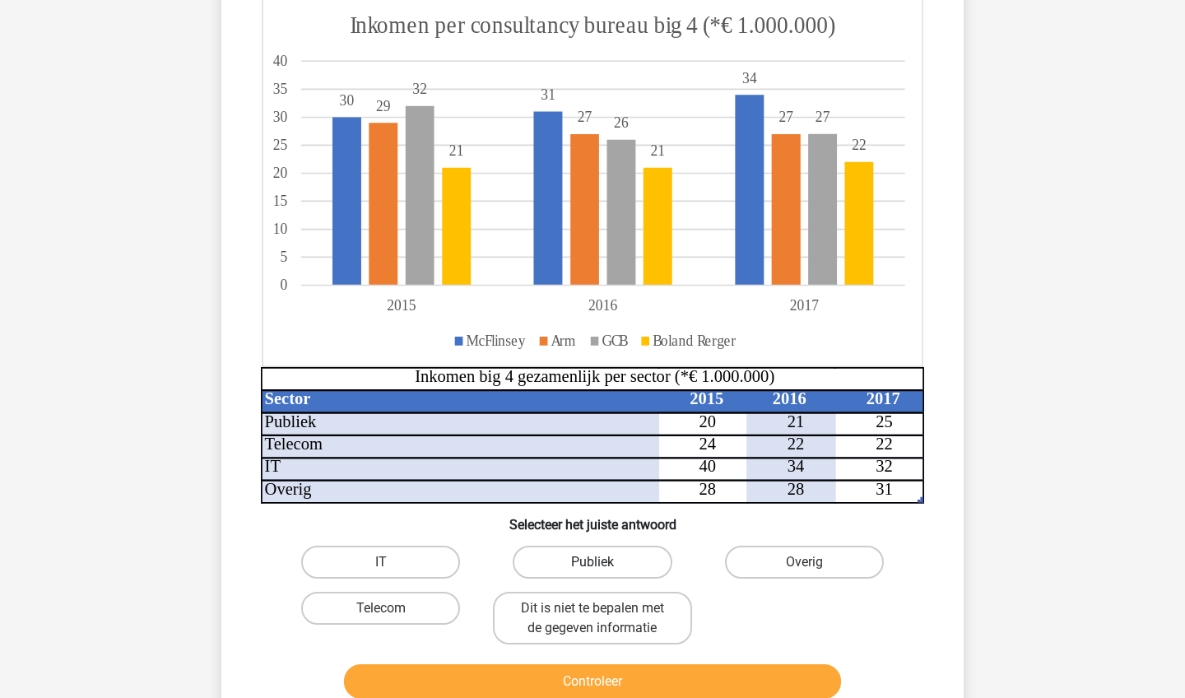
click at [657, 568] on label "Publiek" at bounding box center [592, 562] width 159 height 33
click at [603, 568] on input "Publiek" at bounding box center [598, 567] width 11 height 11
radio input "true"
click at [705, 686] on button "Controleer" at bounding box center [593, 681] width 498 height 35
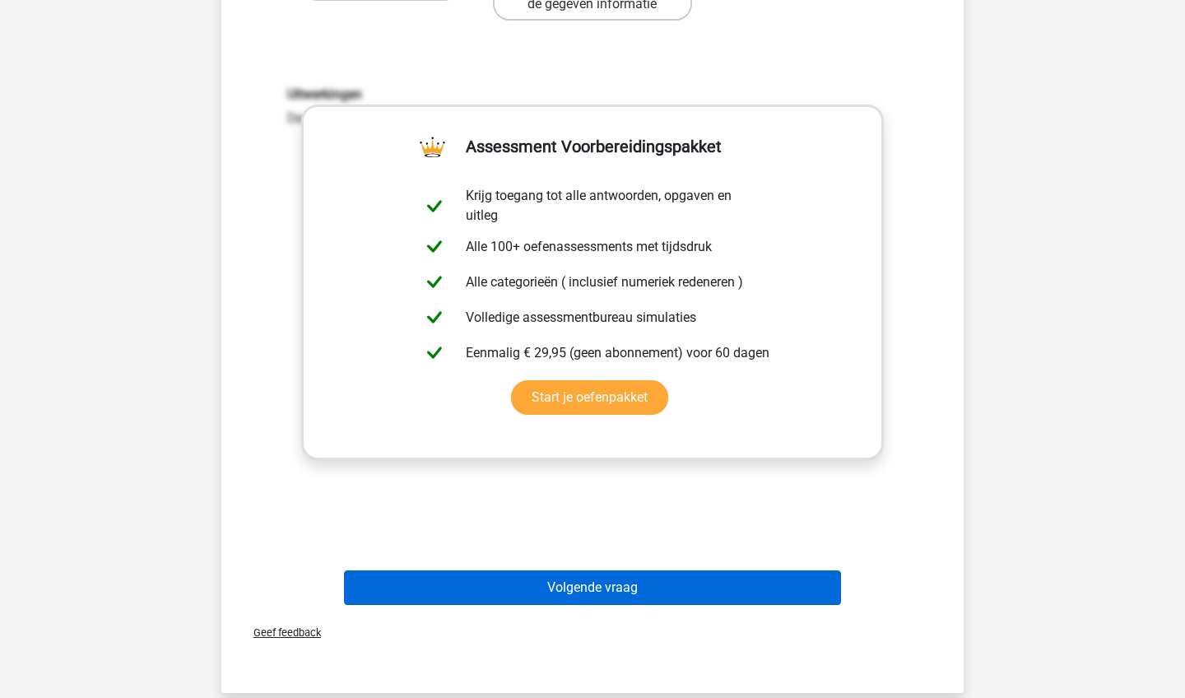
click at [700, 592] on button "Volgende vraag" at bounding box center [593, 587] width 498 height 35
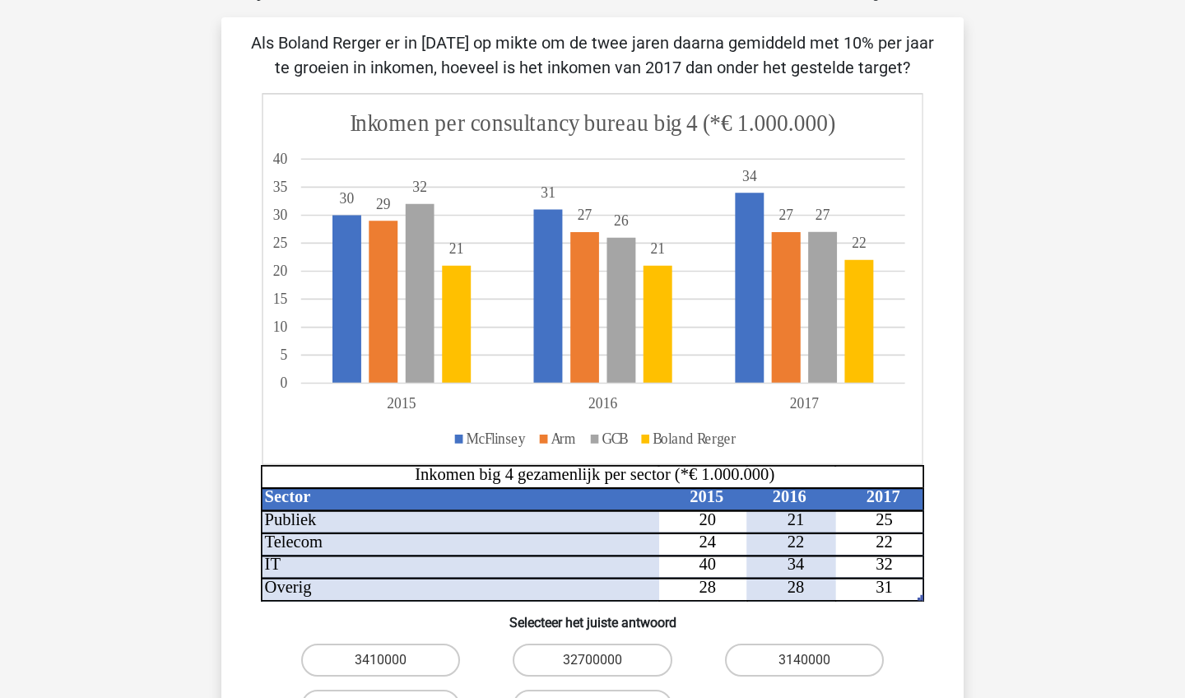
scroll to position [82, 0]
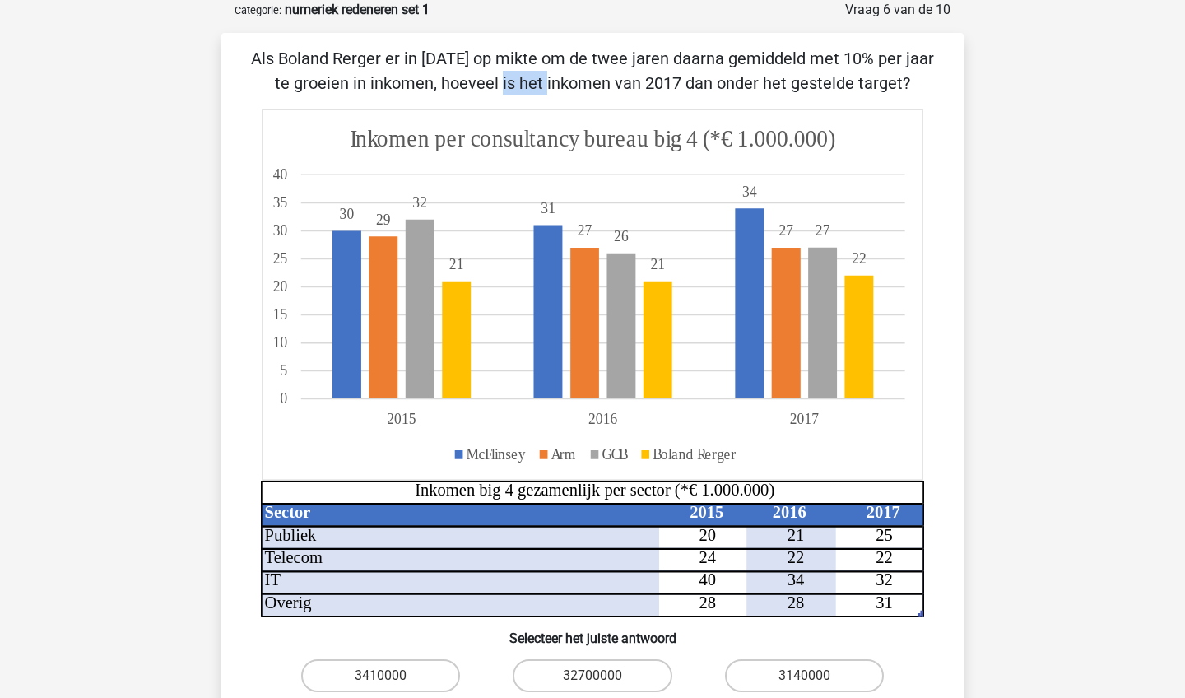
drag, startPoint x: 830, startPoint y: 59, endPoint x: 886, endPoint y: 61, distance: 56.8
click at [886, 61] on p "Als Boland Rerger er in 2015 op mikte om de twee jaren daarna gemiddeld met 10%…" at bounding box center [593, 70] width 690 height 49
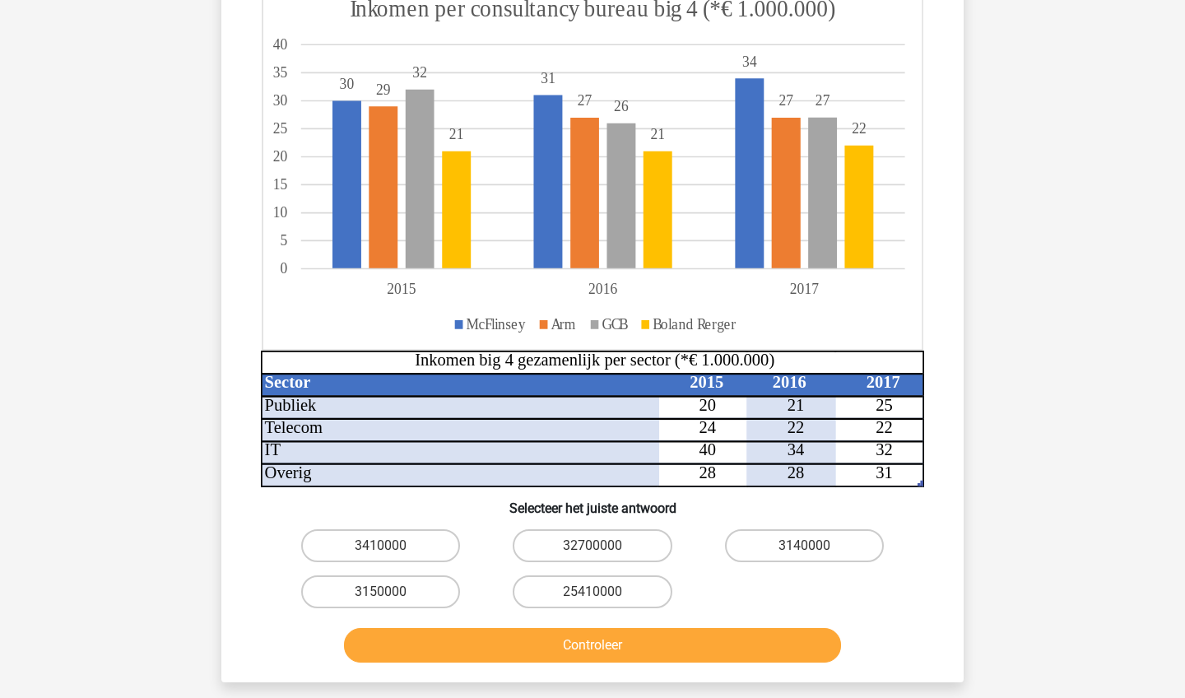
scroll to position [245, 0]
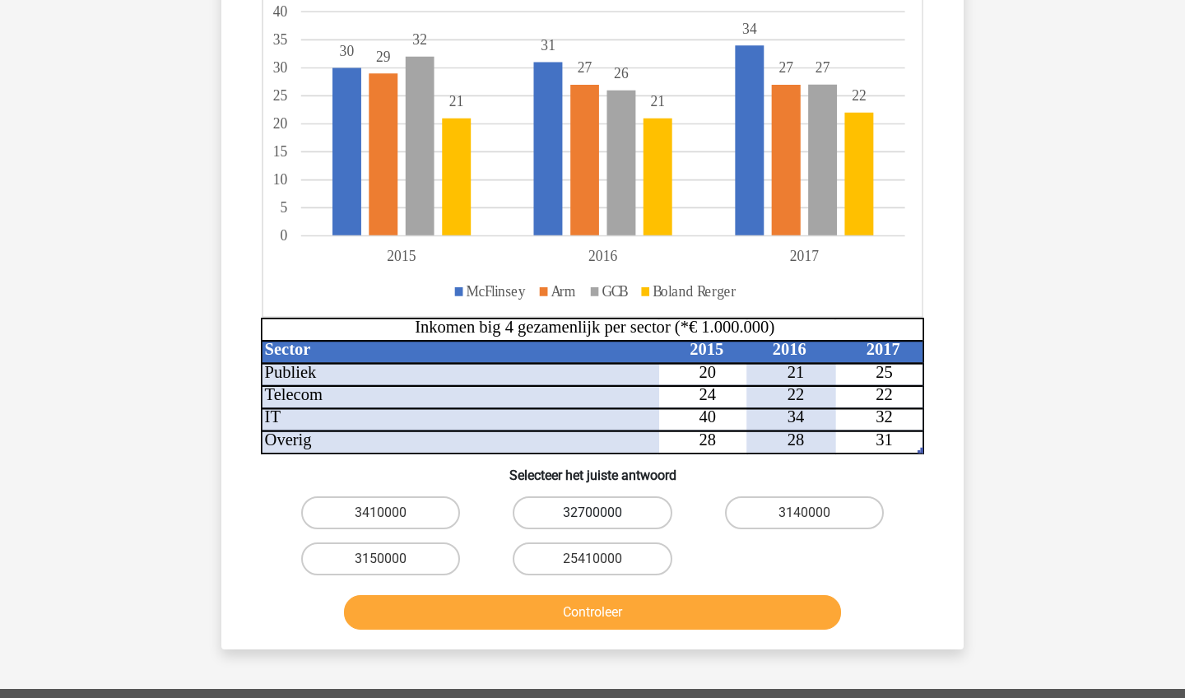
click at [567, 514] on label "32700000" at bounding box center [592, 512] width 159 height 33
click at [593, 514] on input "32700000" at bounding box center [598, 518] width 11 height 11
radio input "true"
click at [618, 609] on button "Controleer" at bounding box center [593, 612] width 498 height 35
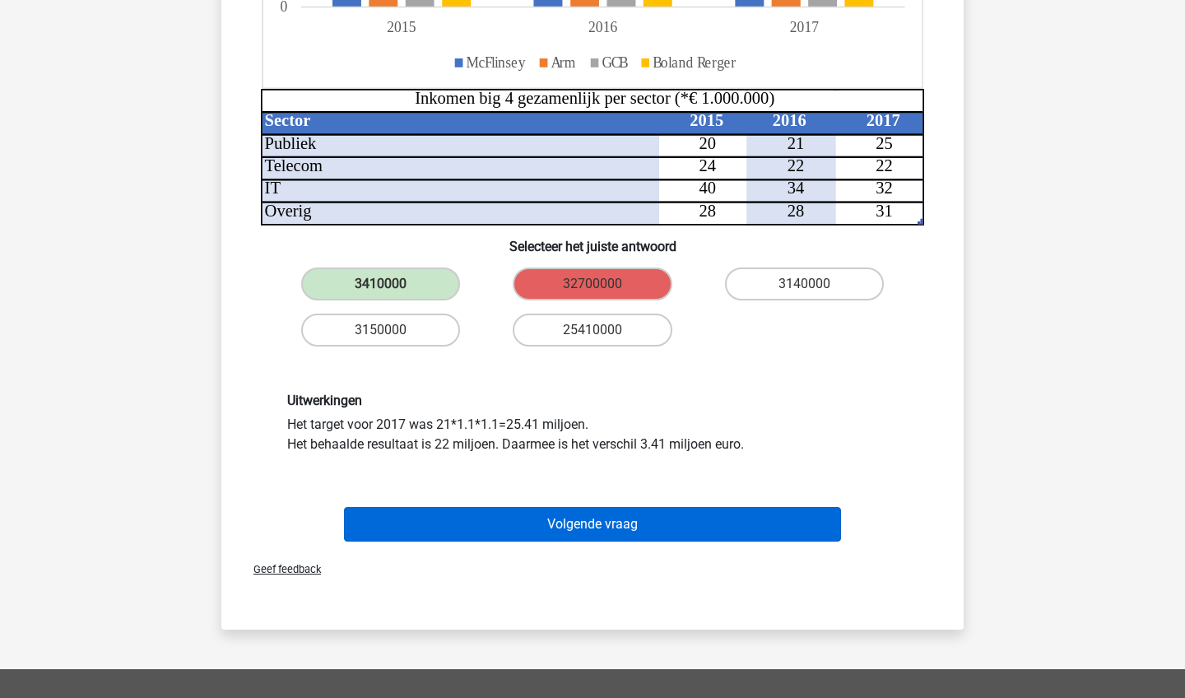
scroll to position [475, 0]
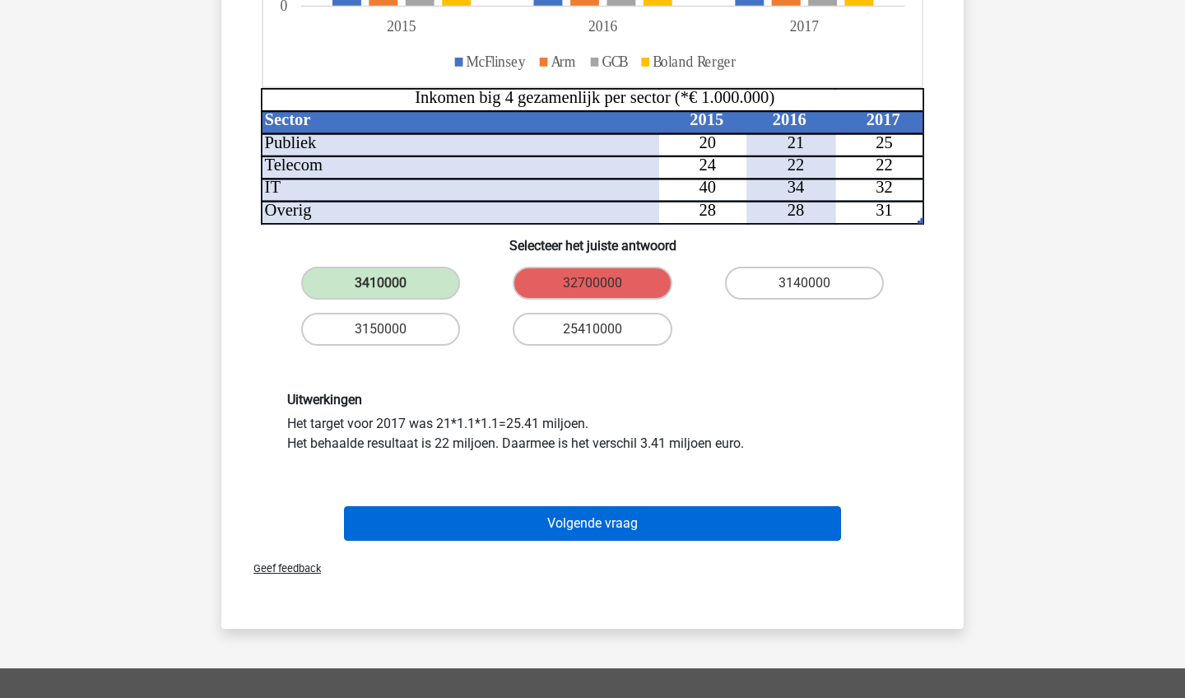
click at [412, 512] on button "Volgende vraag" at bounding box center [593, 523] width 498 height 35
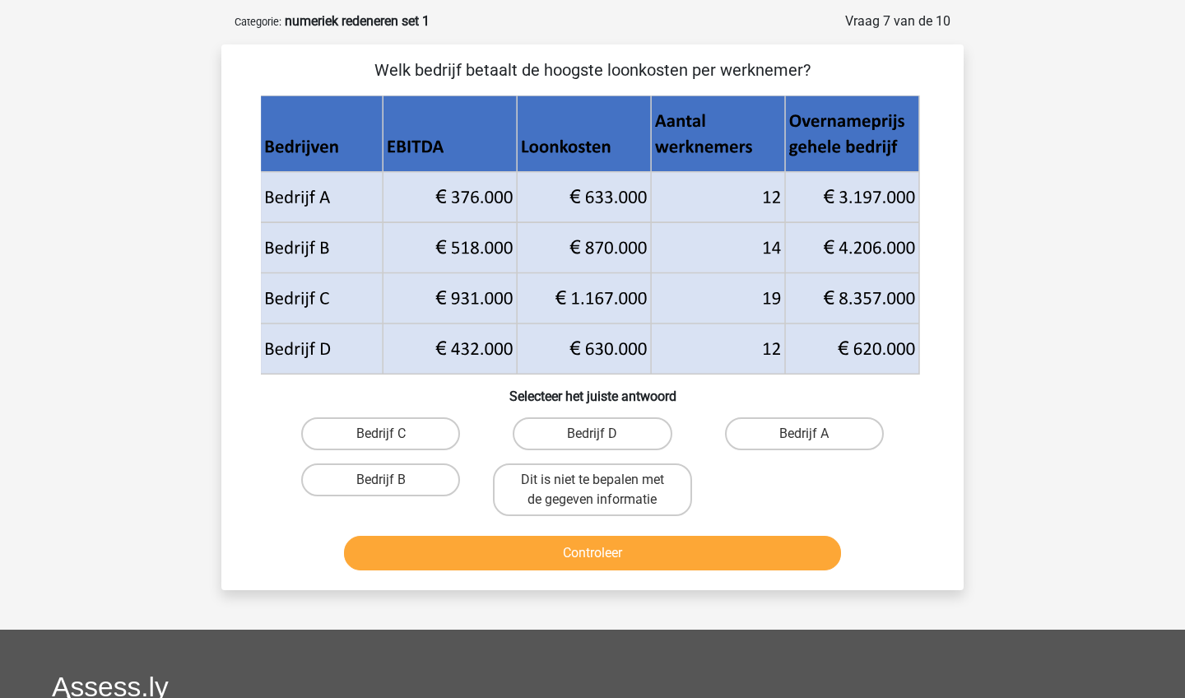
scroll to position [49, 0]
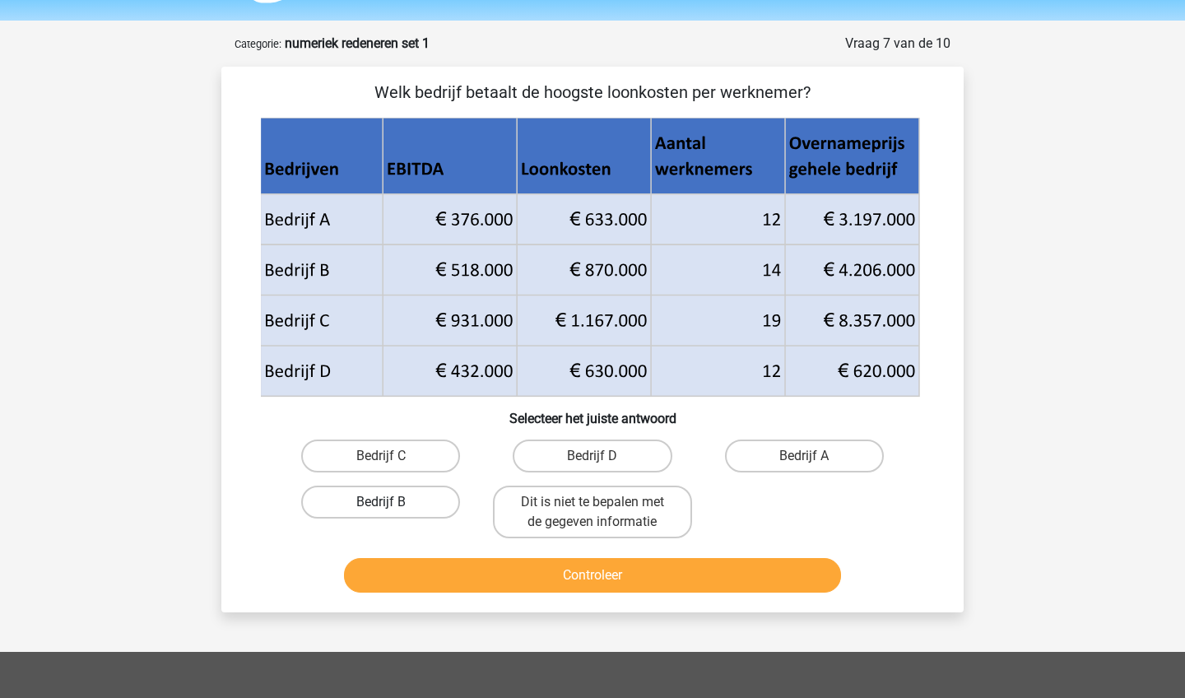
click at [435, 504] on label "Bedrijf B" at bounding box center [380, 502] width 159 height 33
click at [392, 504] on input "Bedrijf B" at bounding box center [386, 507] width 11 height 11
radio input "true"
click at [452, 583] on button "Controleer" at bounding box center [593, 575] width 498 height 35
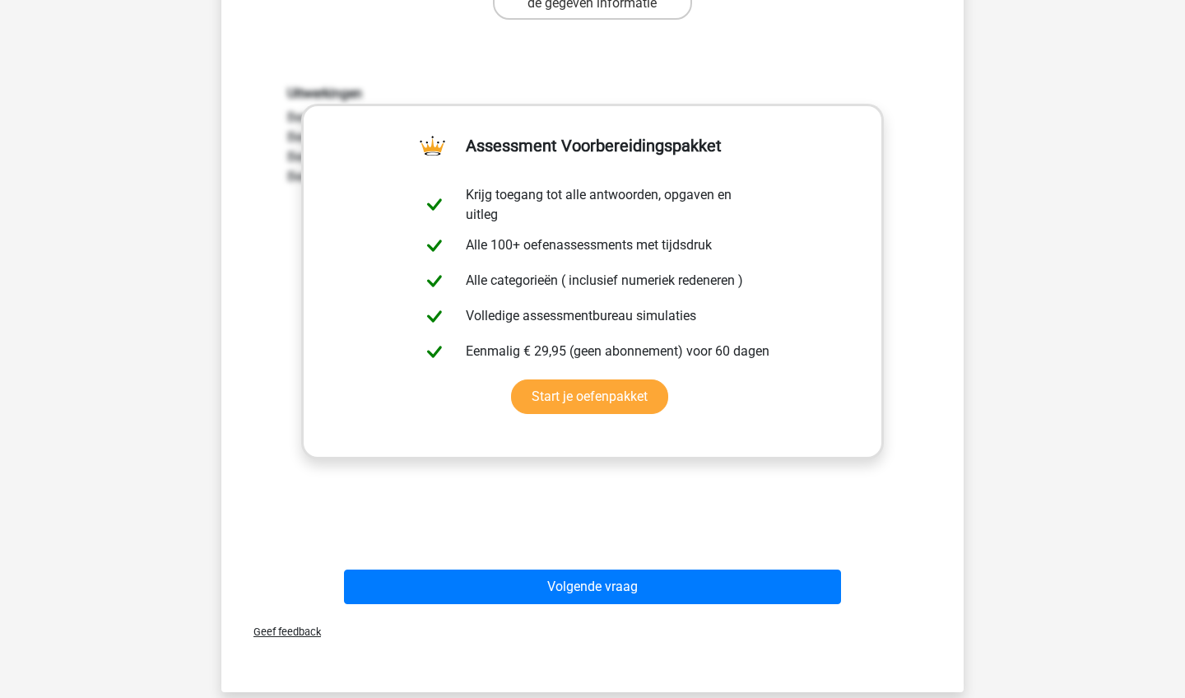
scroll to position [718, 0]
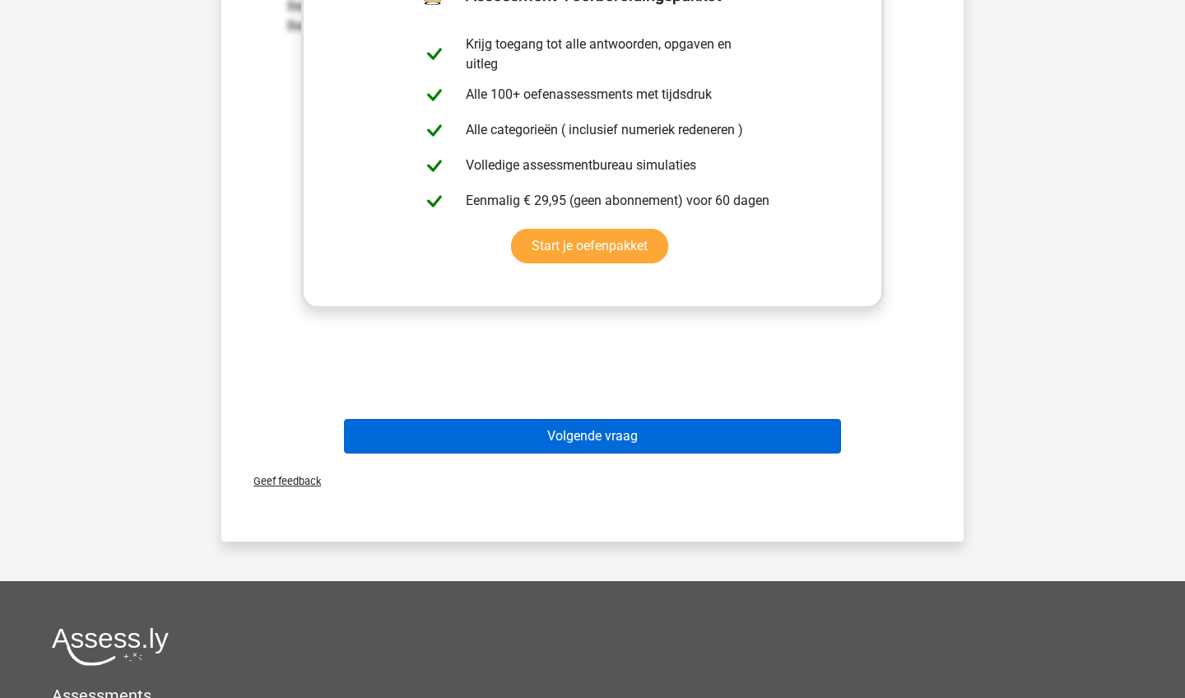
click at [533, 426] on button "Volgende vraag" at bounding box center [593, 436] width 498 height 35
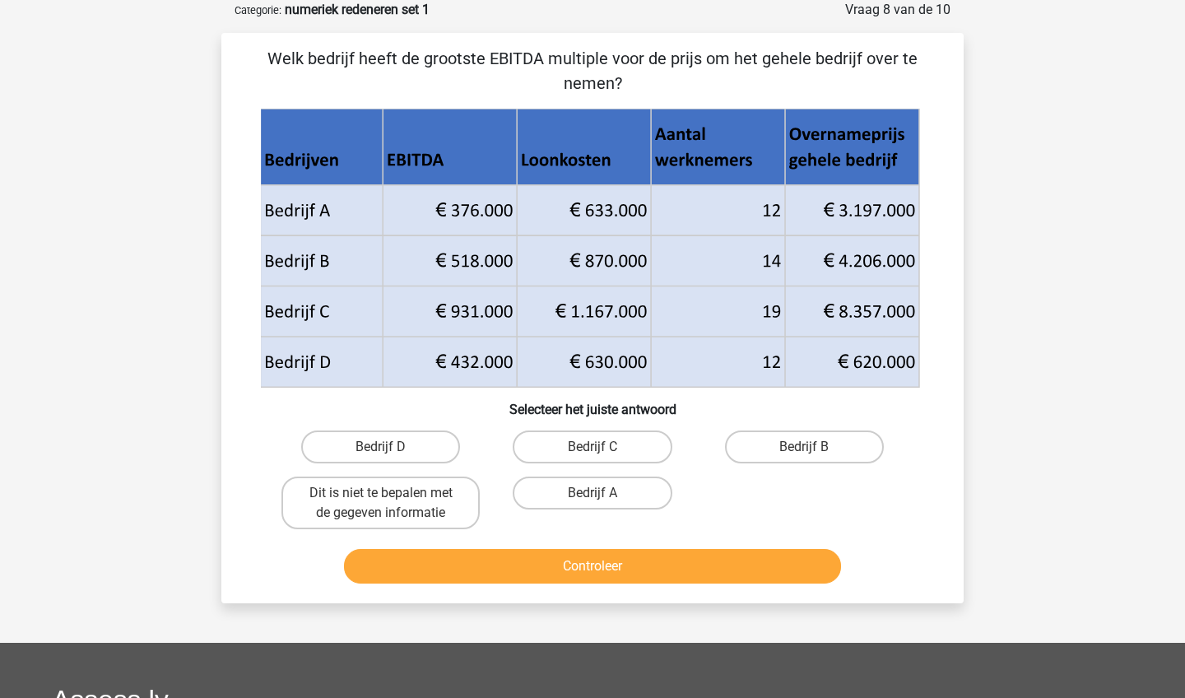
scroll to position [2, 0]
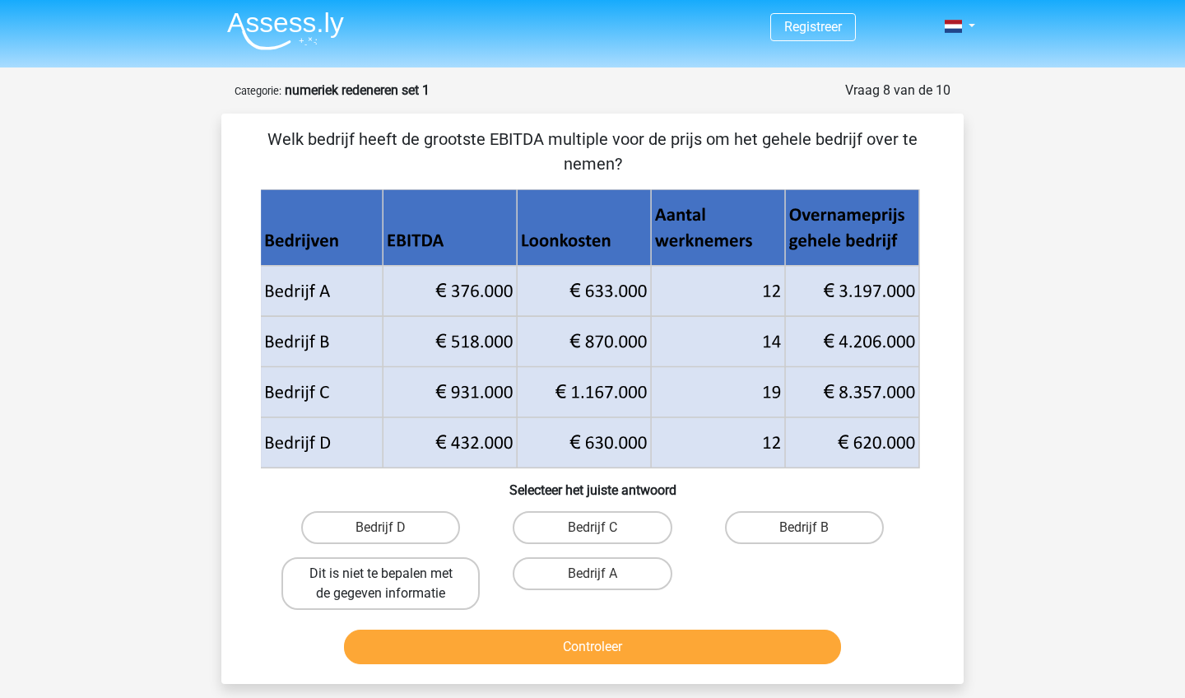
click at [426, 584] on label "Dit is niet te bepalen met de gegeven informatie" at bounding box center [380, 583] width 198 height 53
click at [392, 584] on input "Dit is niet te bepalen met de gegeven informatie" at bounding box center [386, 579] width 11 height 11
radio input "true"
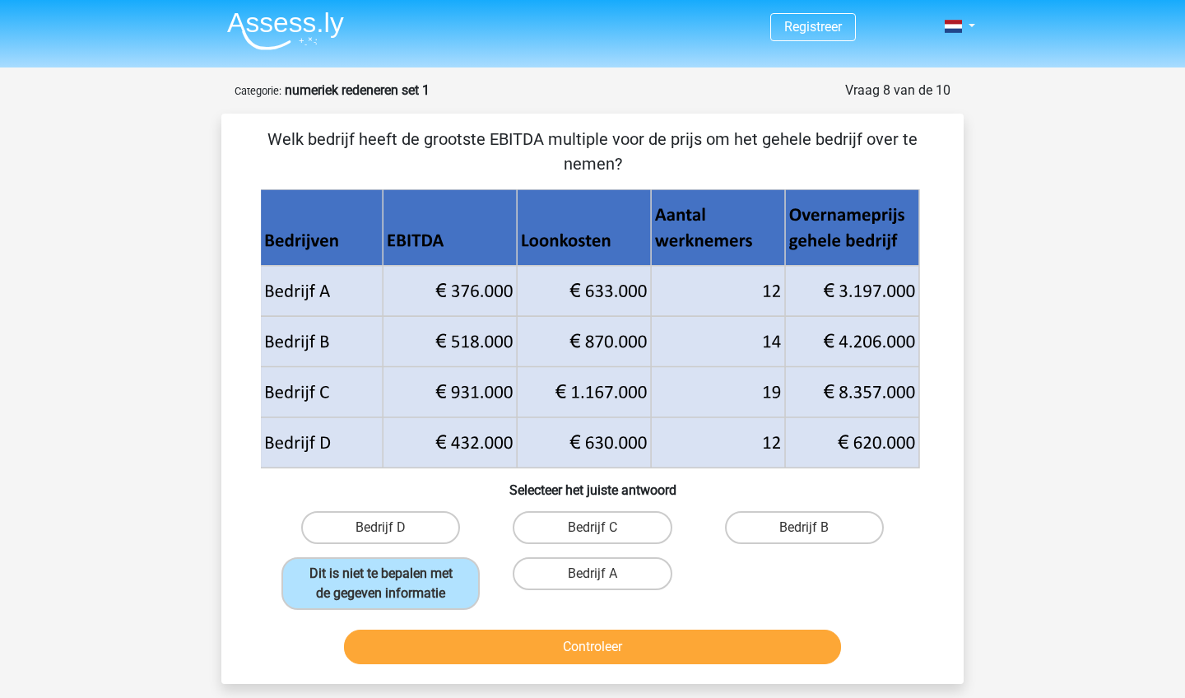
click at [443, 664] on button "Controleer" at bounding box center [593, 647] width 498 height 35
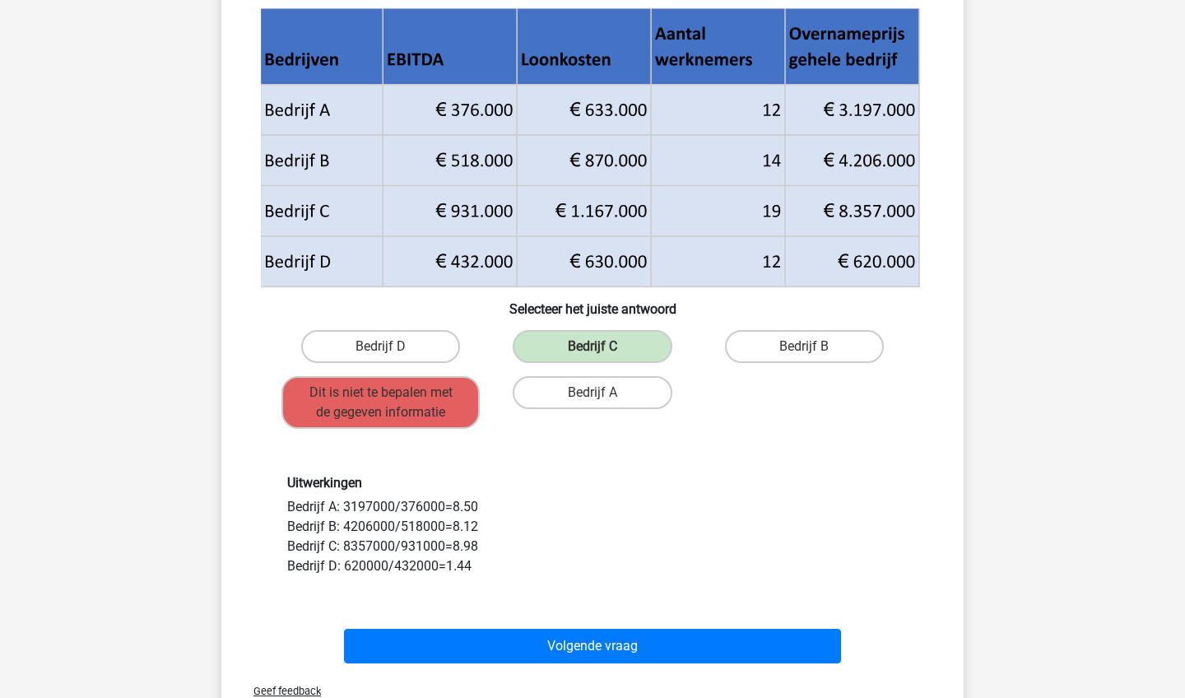
scroll to position [209, 0]
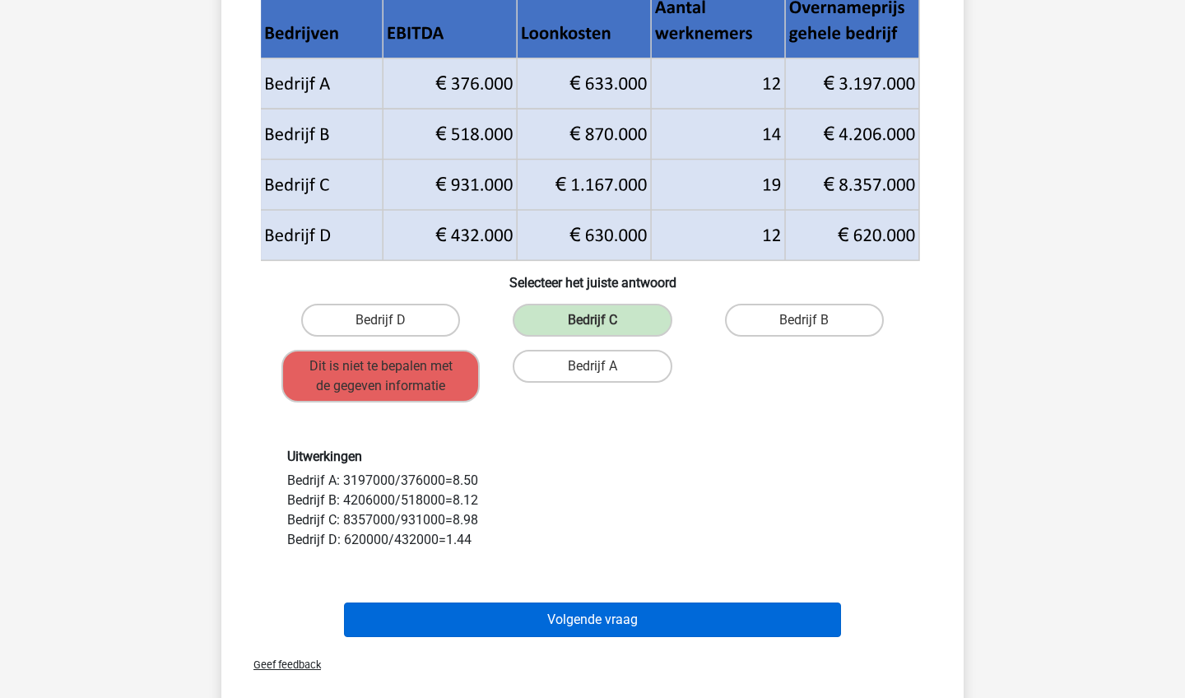
click at [442, 610] on button "Volgende vraag" at bounding box center [593, 619] width 498 height 35
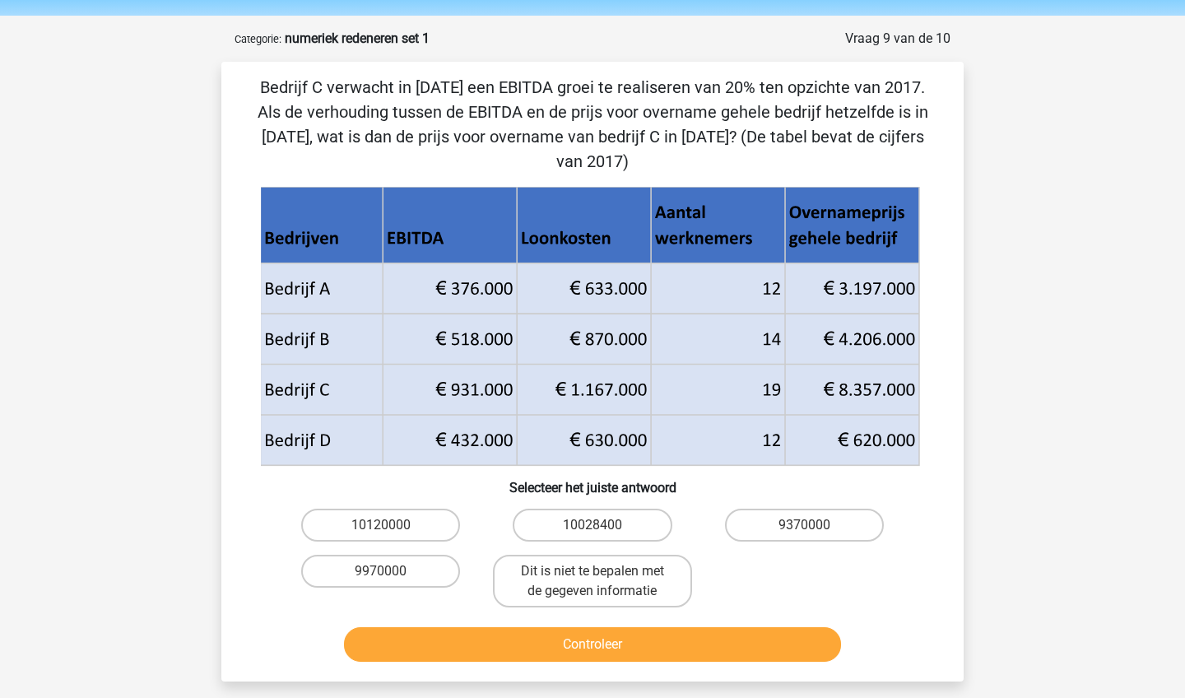
scroll to position [50, 0]
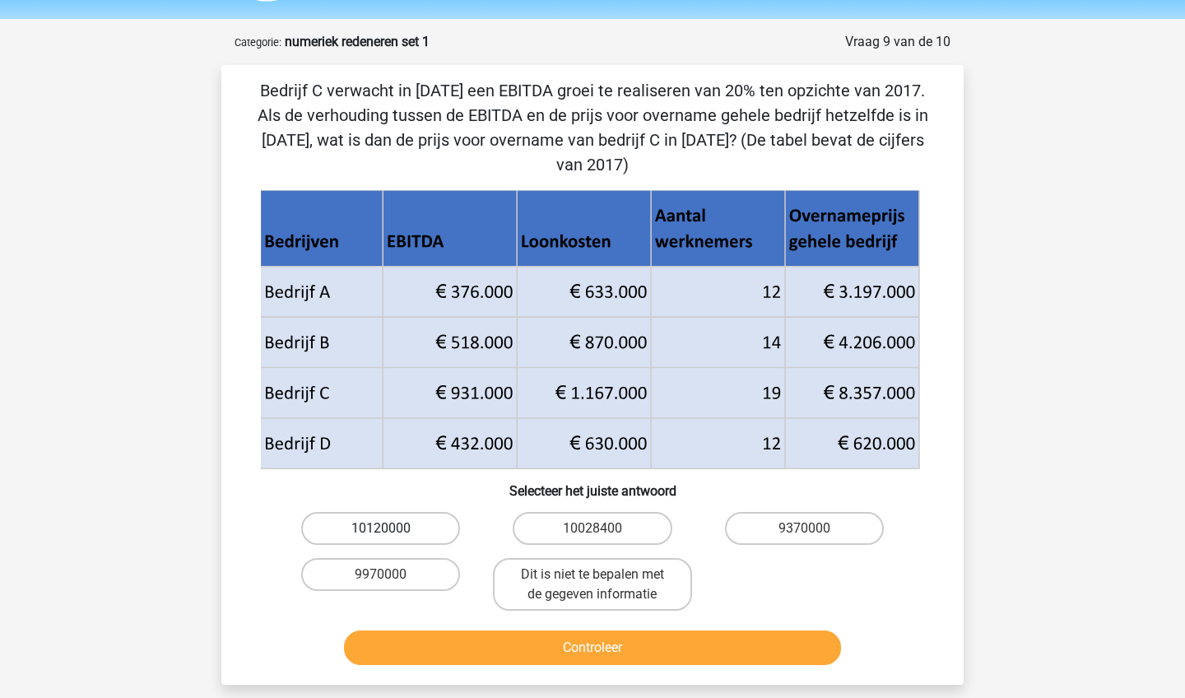
click at [426, 512] on label "10120000" at bounding box center [380, 528] width 159 height 33
click at [392, 528] on input "10120000" at bounding box center [386, 533] width 11 height 11
radio input "true"
click at [556, 512] on label "10028400" at bounding box center [592, 528] width 159 height 33
click at [593, 528] on input "10028400" at bounding box center [598, 533] width 11 height 11
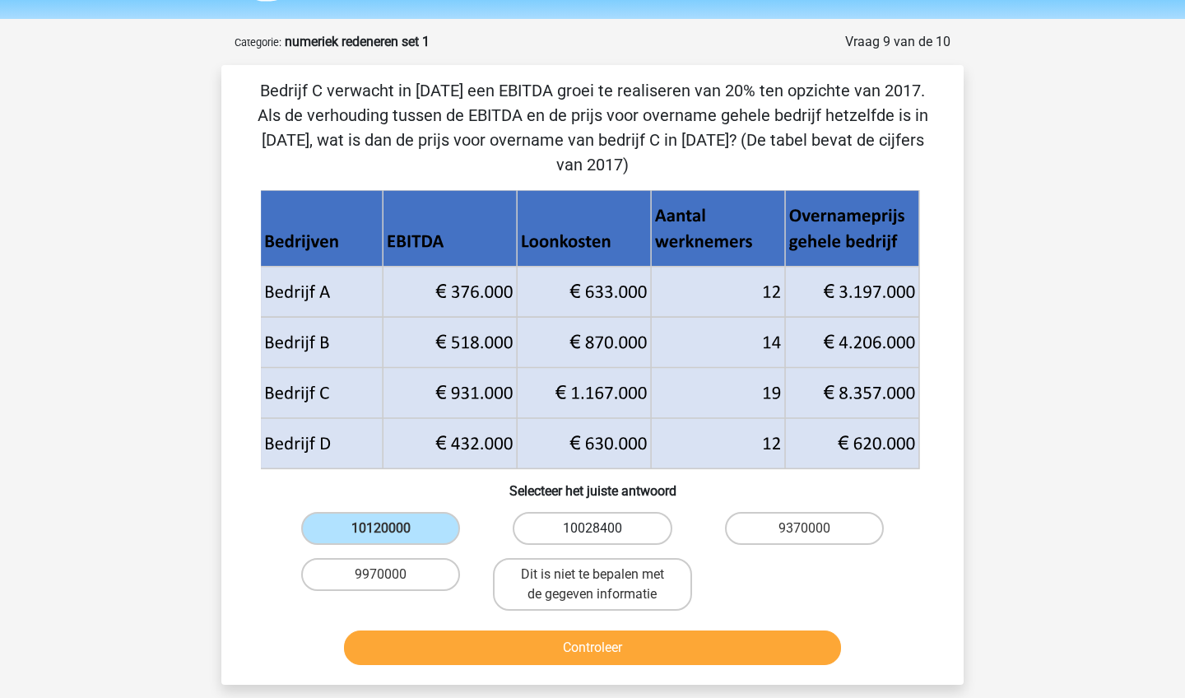
radio input "true"
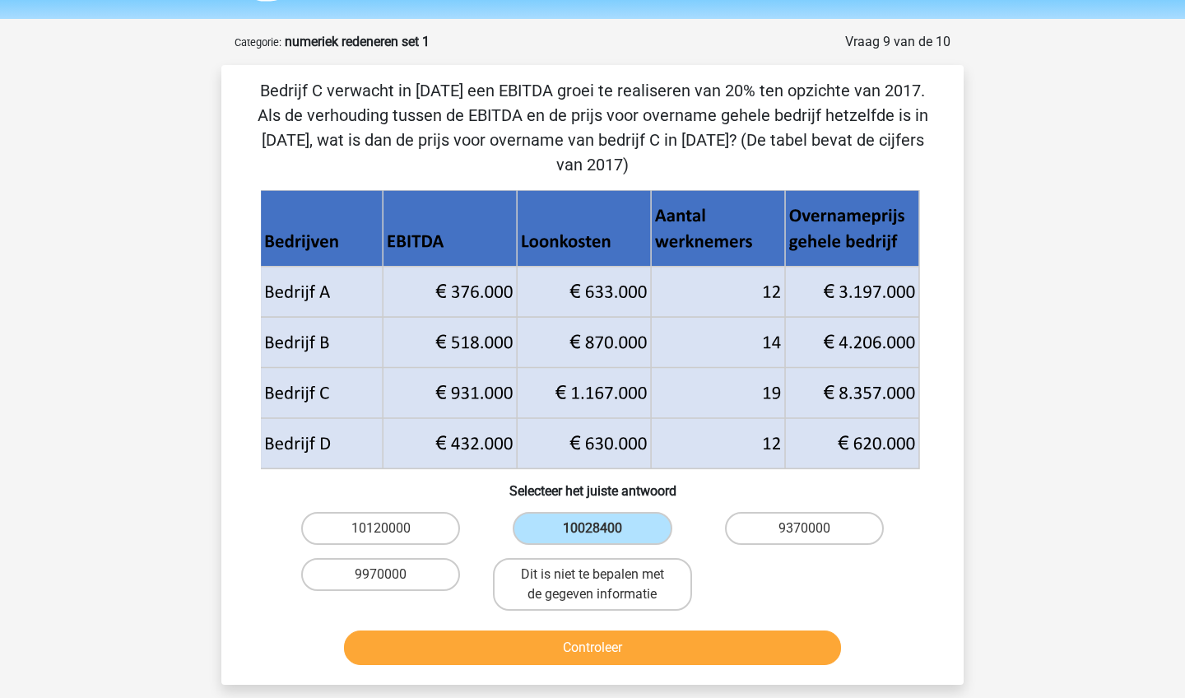
click at [561, 630] on button "Controleer" at bounding box center [593, 647] width 498 height 35
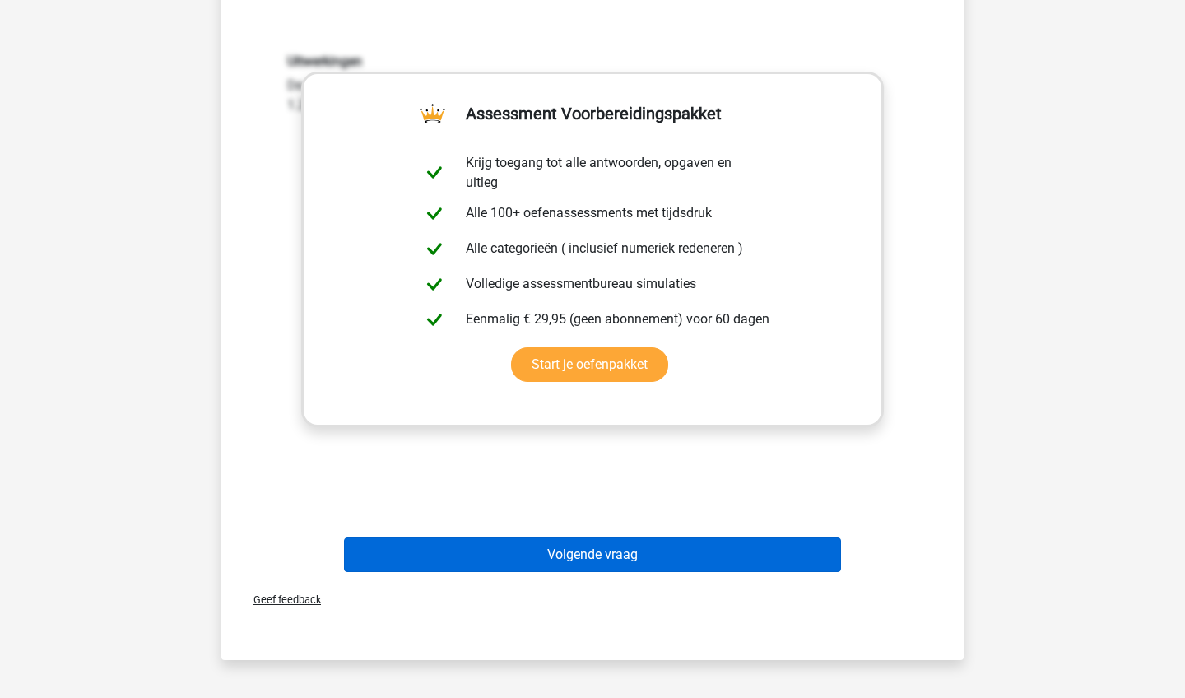
click at [593, 539] on button "Volgende vraag" at bounding box center [593, 554] width 498 height 35
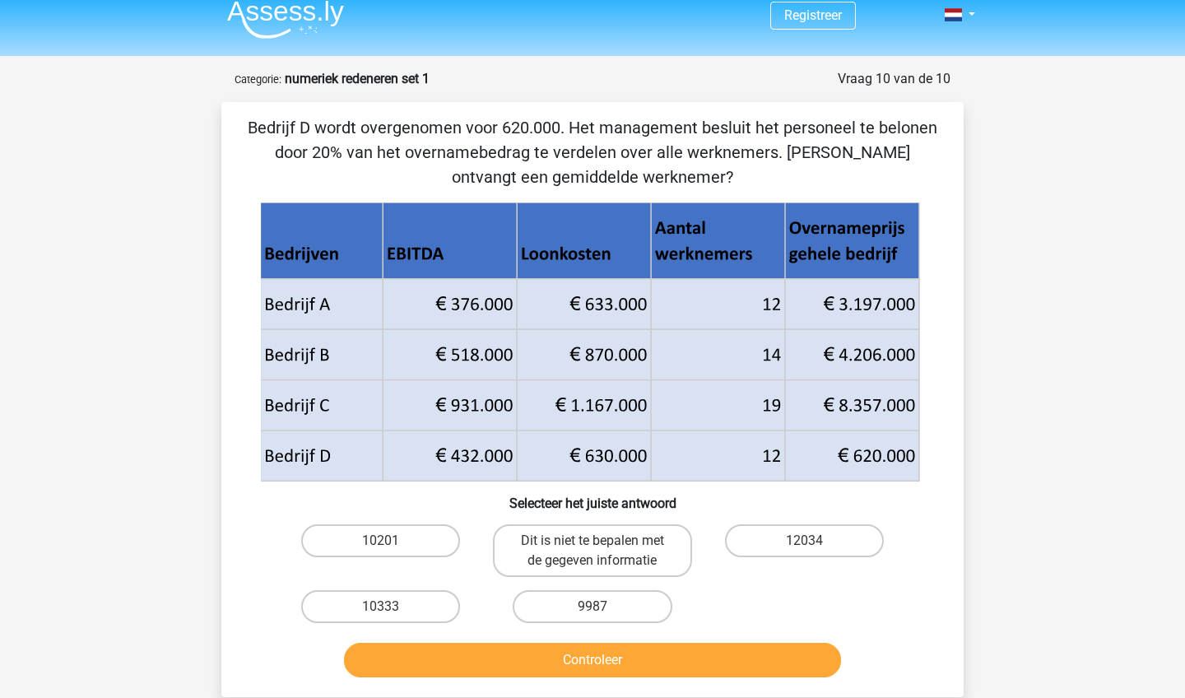
scroll to position [13, 0]
click at [657, 549] on label "Dit is niet te bepalen met de gegeven informatie" at bounding box center [592, 550] width 198 height 53
click at [603, 549] on input "Dit is niet te bepalen met de gegeven informatie" at bounding box center [598, 546] width 11 height 11
radio input "true"
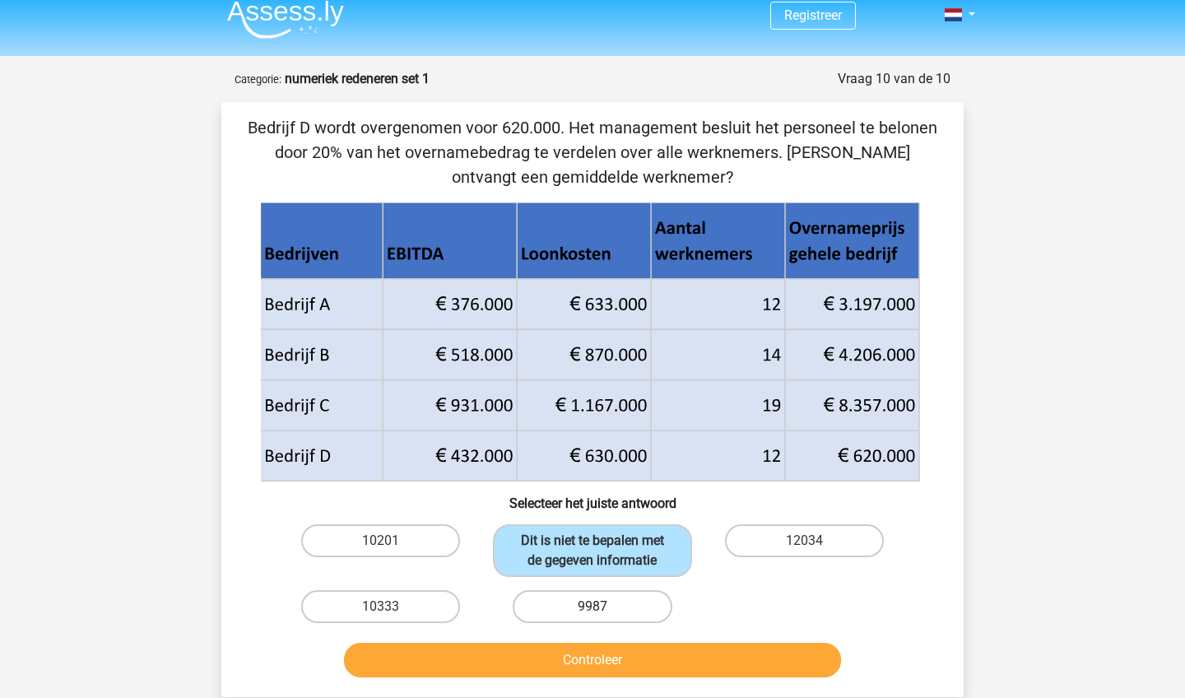
click at [633, 609] on label "9987" at bounding box center [592, 606] width 159 height 33
click at [603, 609] on input "9987" at bounding box center [598, 612] width 11 height 11
radio input "true"
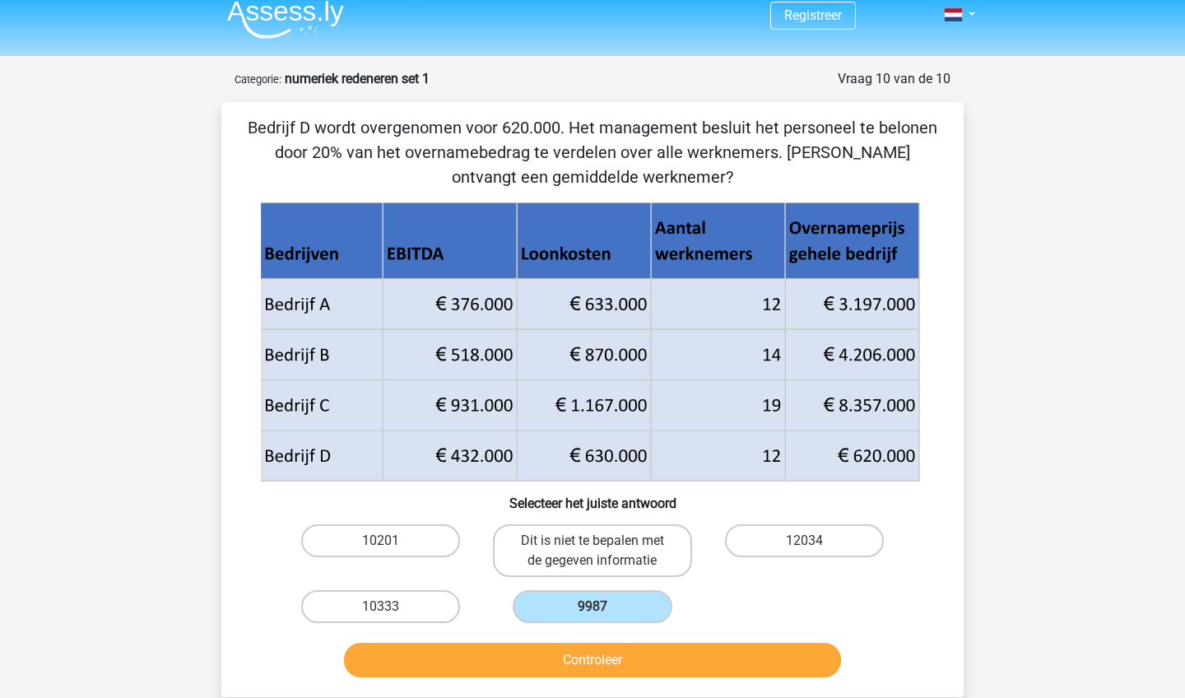
click at [628, 673] on button "Controleer" at bounding box center [593, 660] width 498 height 35
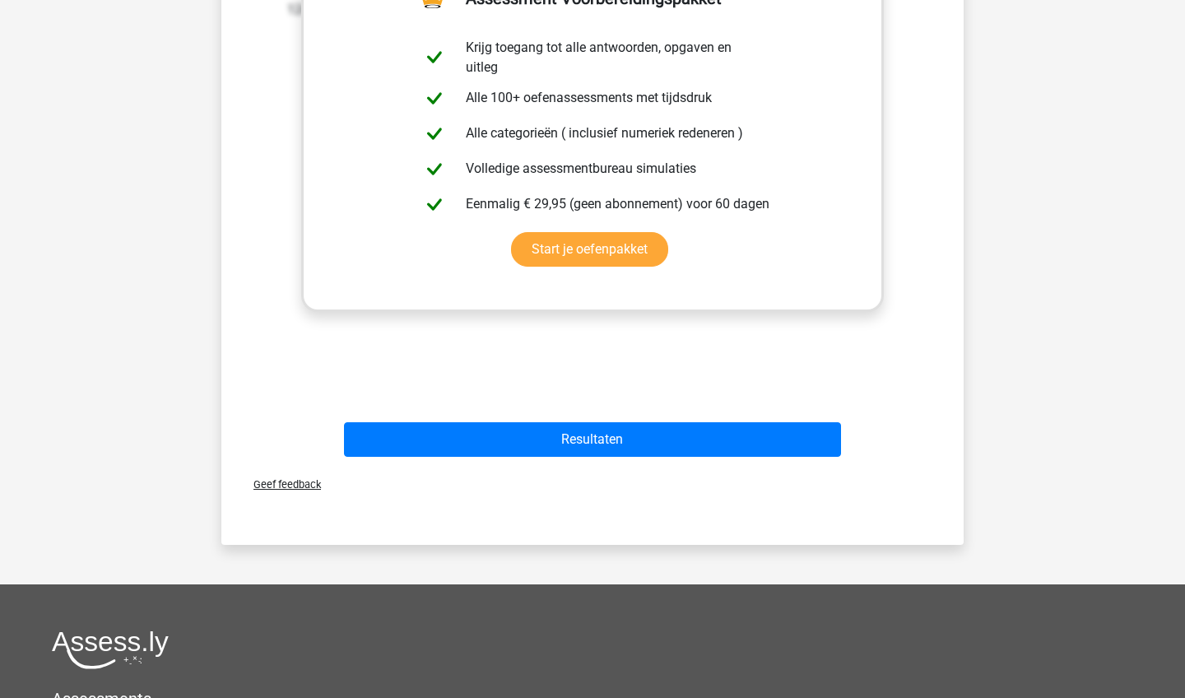
scroll to position [803, 0]
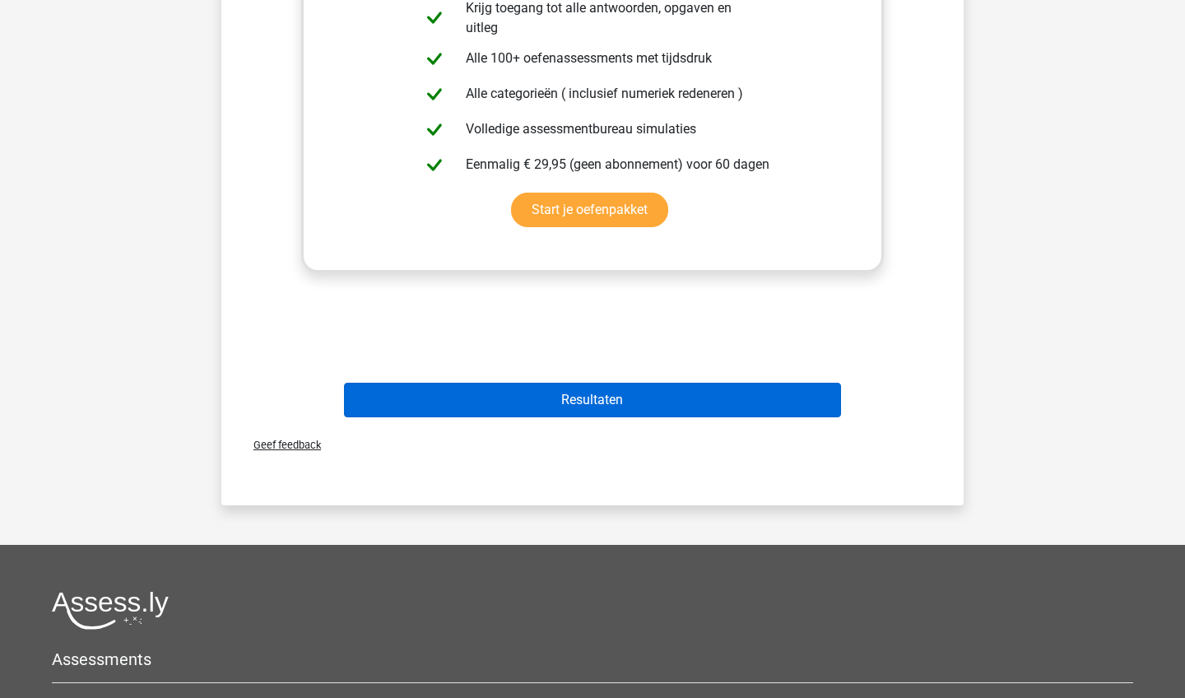
click at [661, 398] on button "Resultaten" at bounding box center [593, 400] width 498 height 35
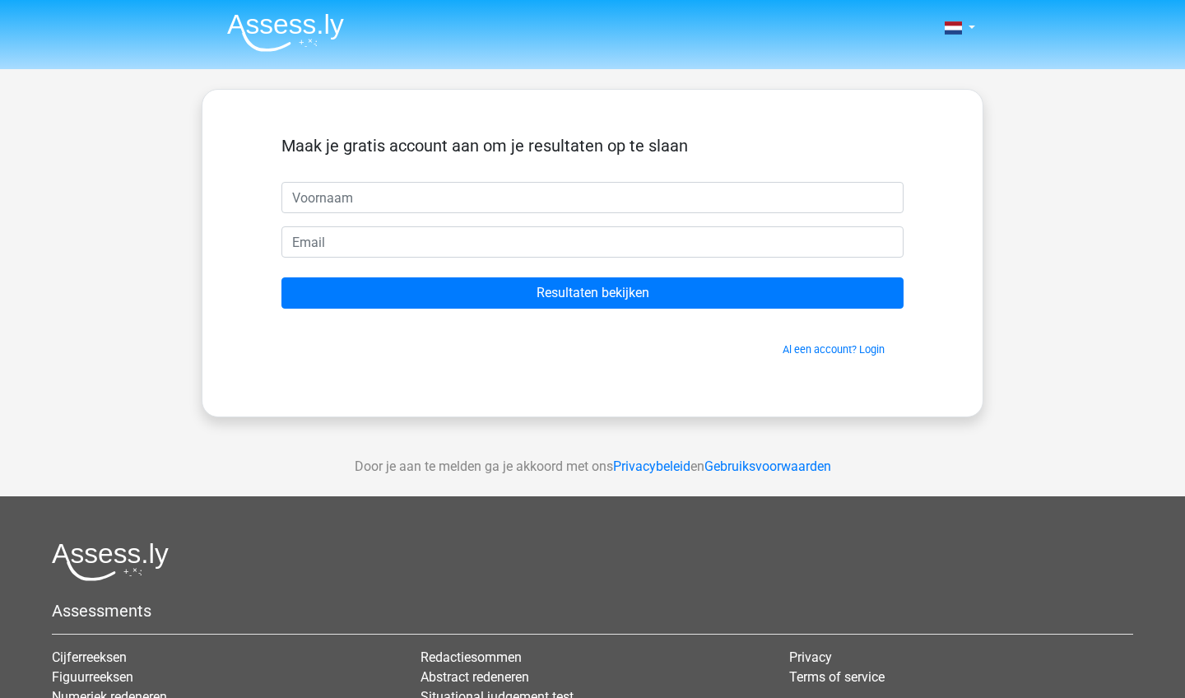
click at [292, 25] on img at bounding box center [285, 32] width 117 height 39
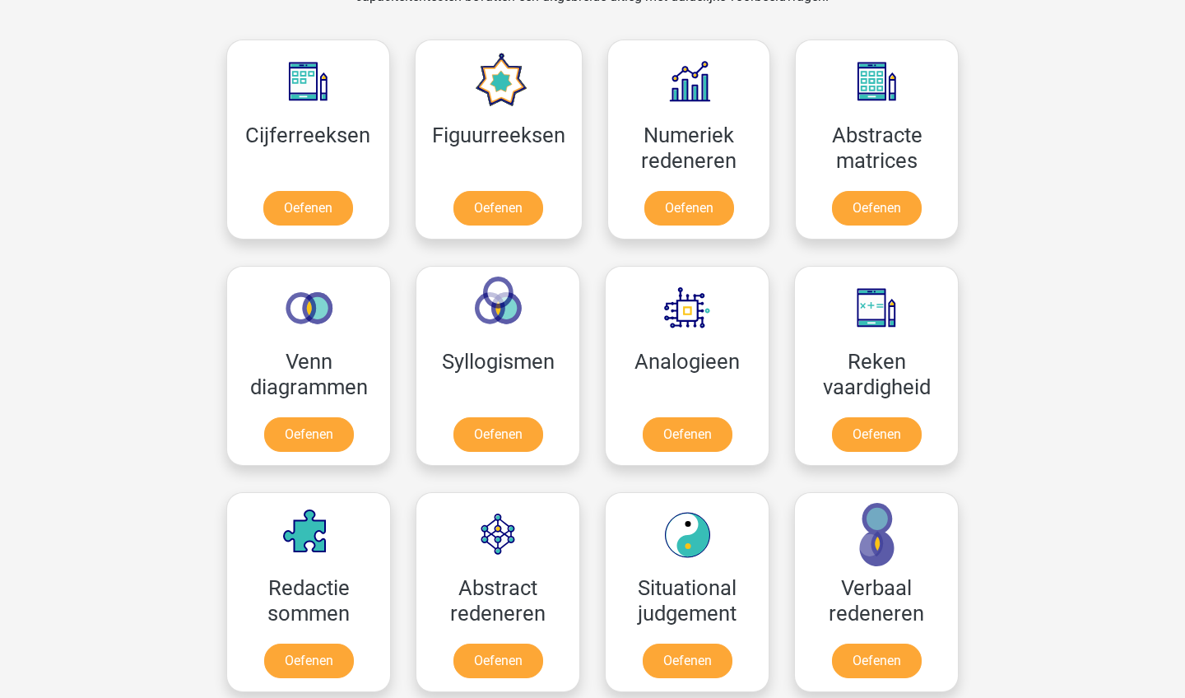
scroll to position [737, 0]
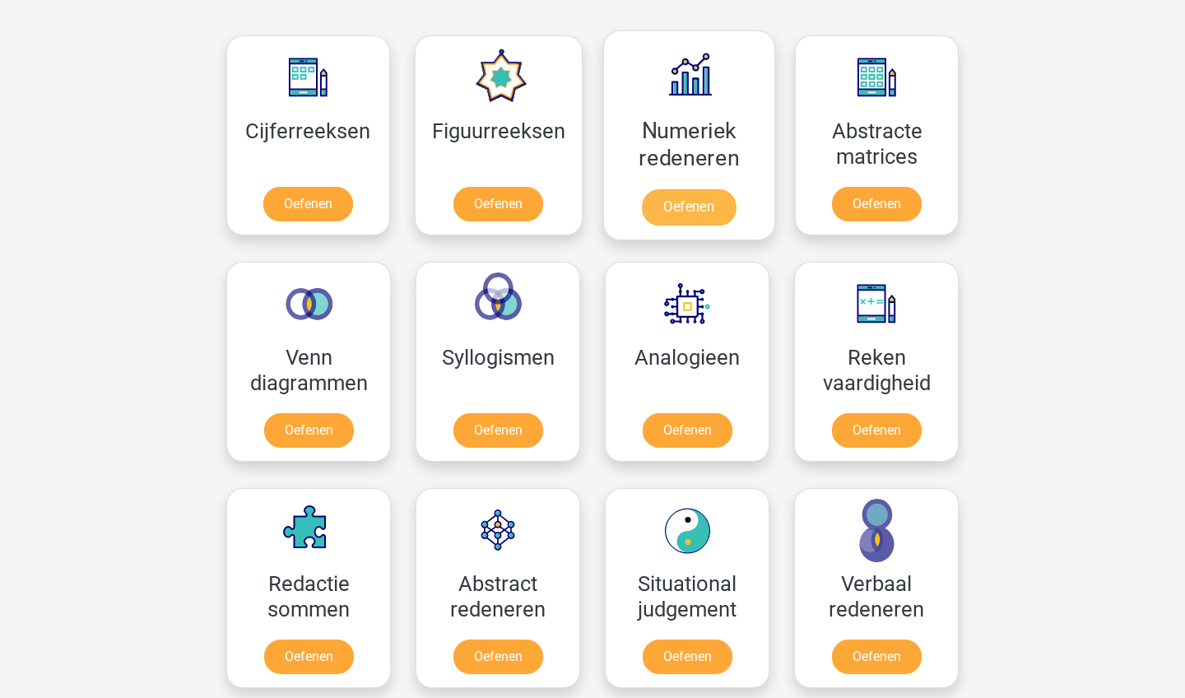
click at [704, 198] on link "Oefenen" at bounding box center [689, 207] width 94 height 36
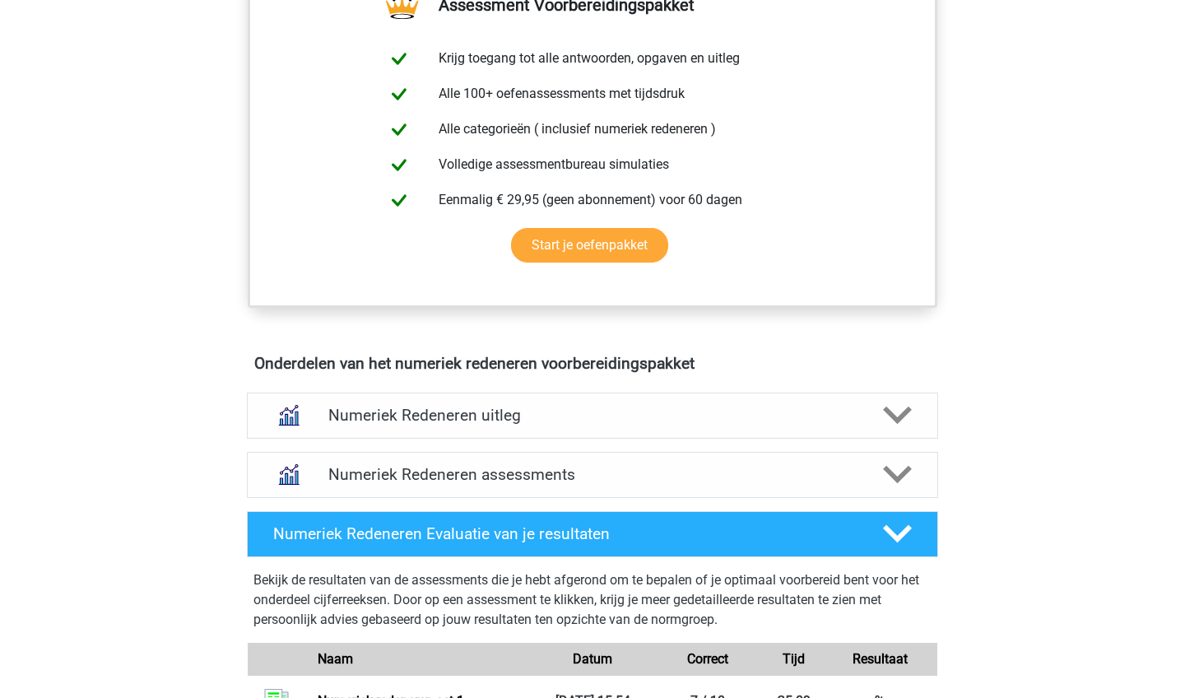
scroll to position [703, 0]
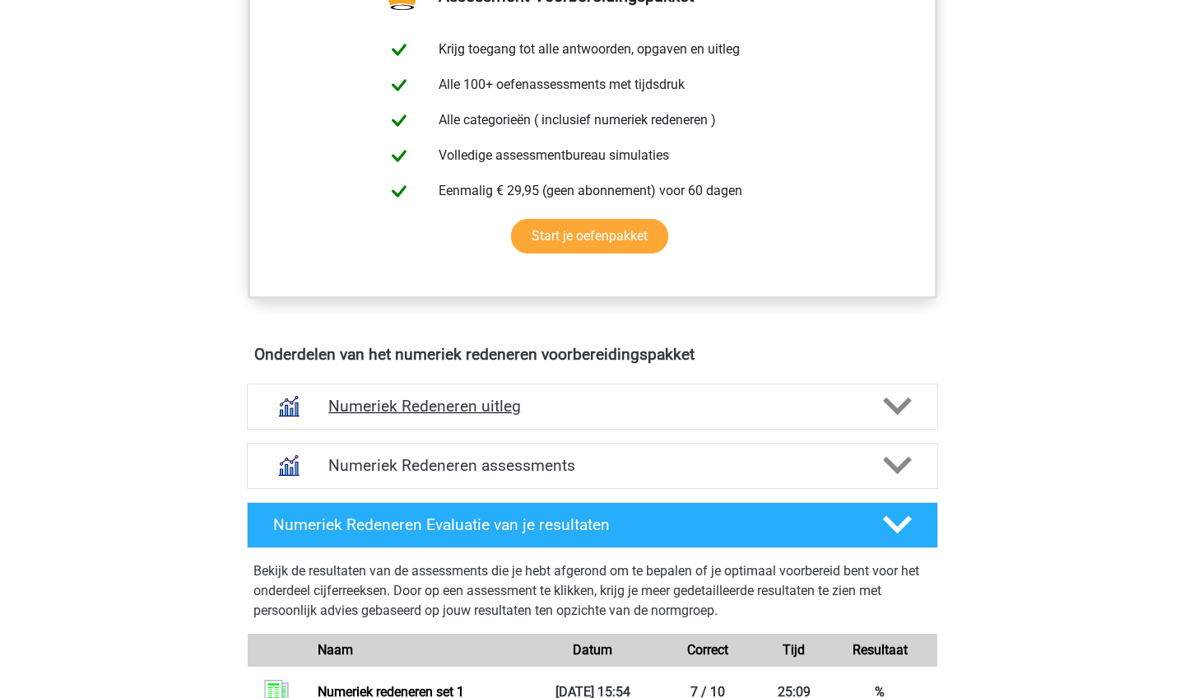
click at [674, 410] on h4 "Numeriek Redeneren uitleg" at bounding box center [592, 406] width 528 height 19
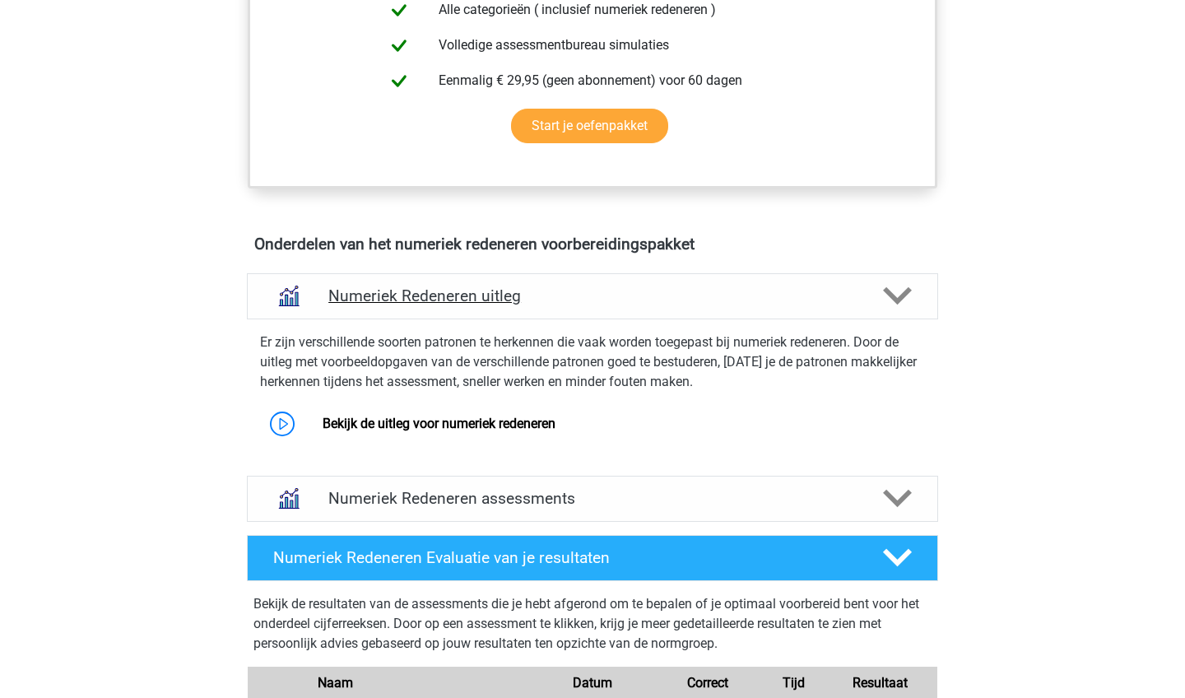
scroll to position [824, 0]
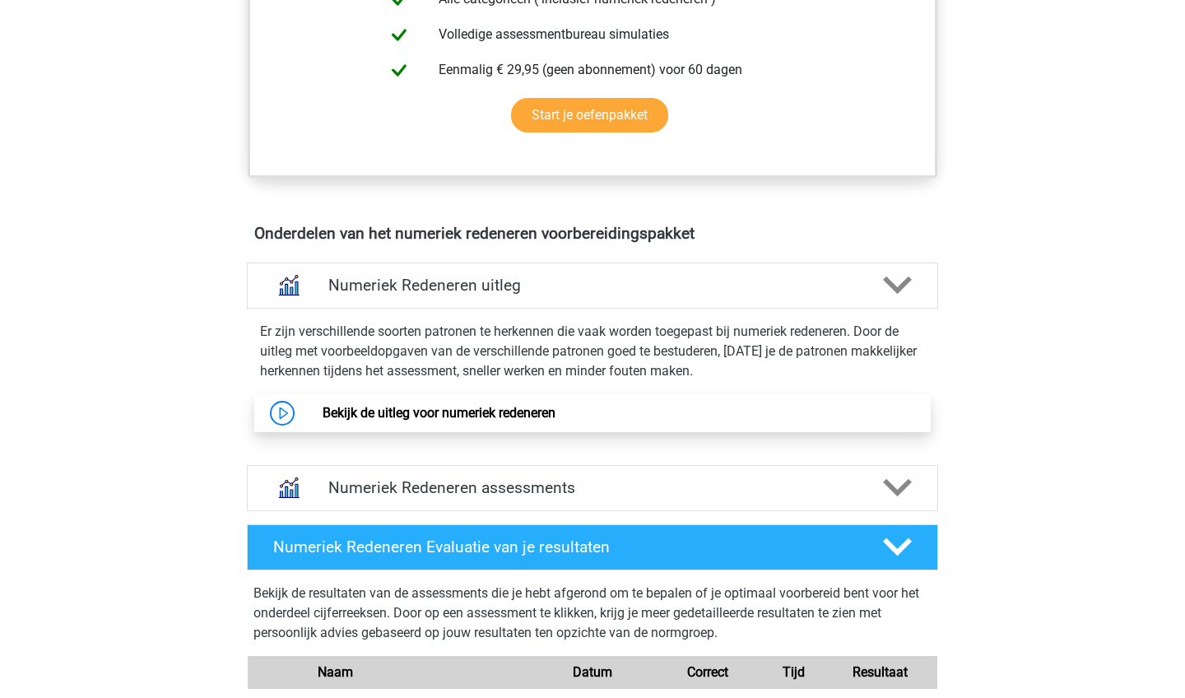
click at [556, 421] on link "Bekijk de uitleg voor numeriek redeneren" at bounding box center [439, 413] width 233 height 16
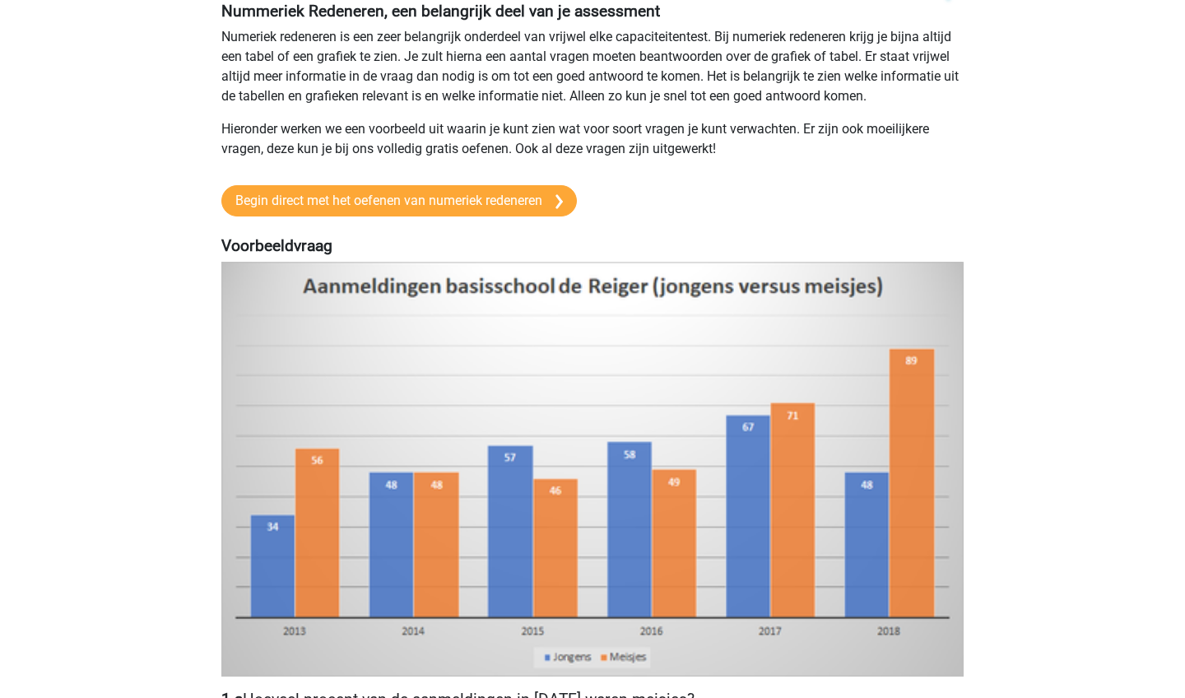
scroll to position [8, 0]
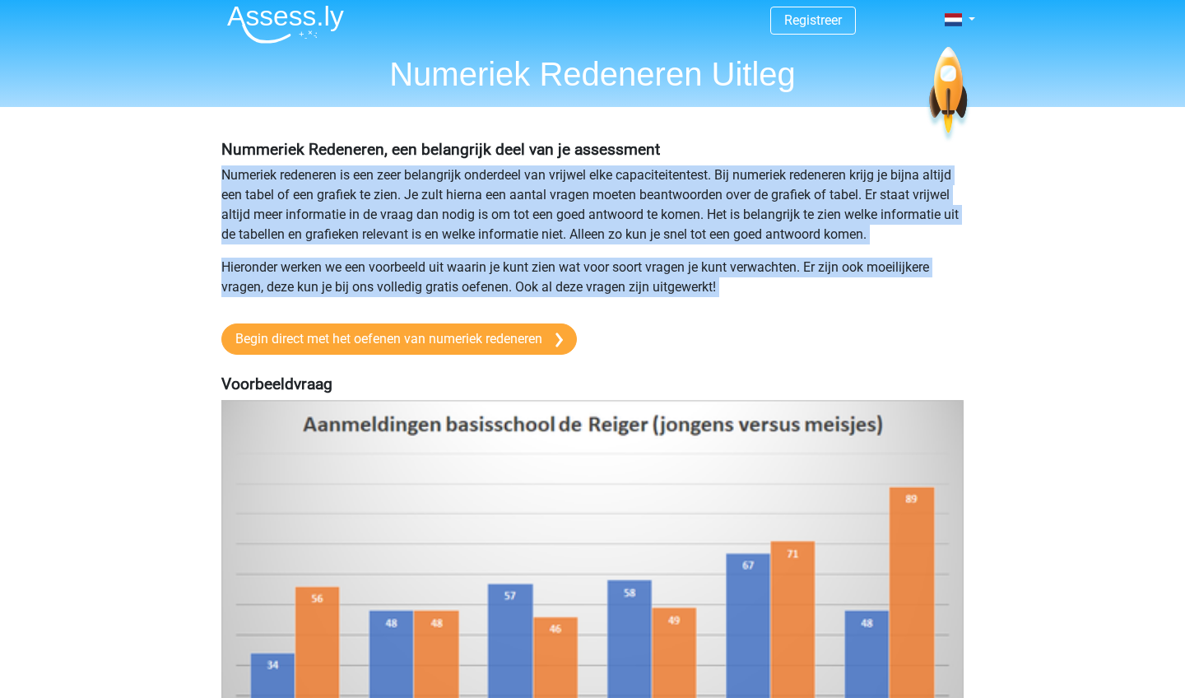
drag, startPoint x: 214, startPoint y: 191, endPoint x: 202, endPoint y: 316, distance: 125.6
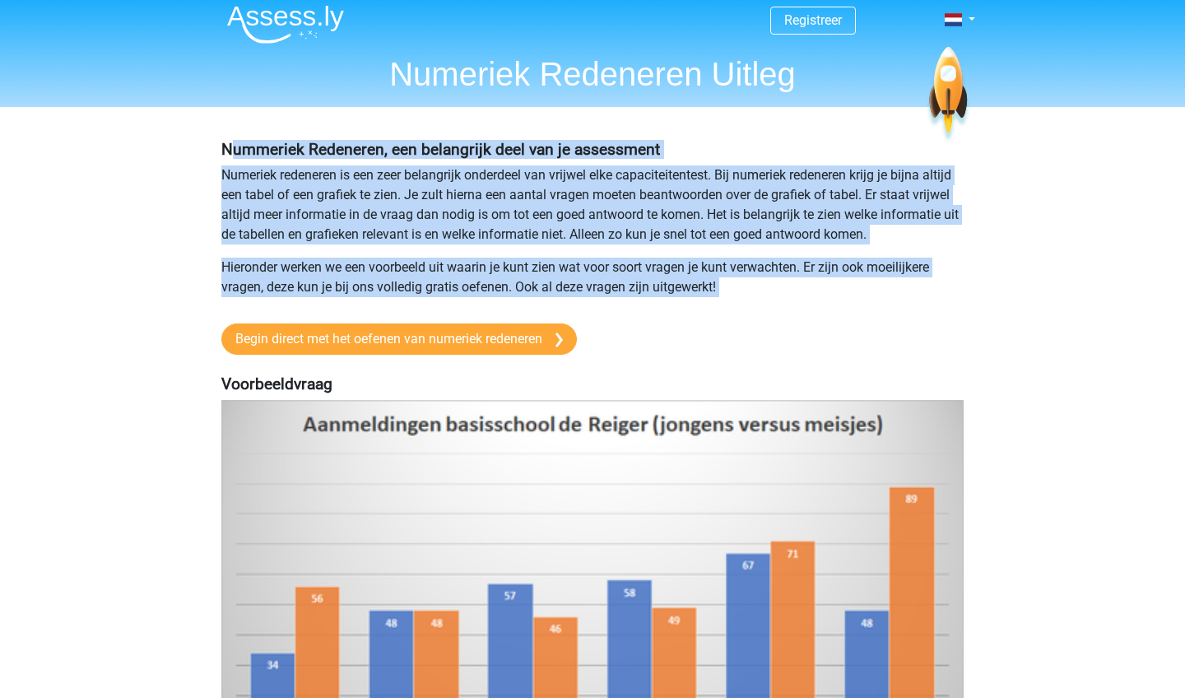
drag, startPoint x: 229, startPoint y: 156, endPoint x: 188, endPoint y: 322, distance: 170.3
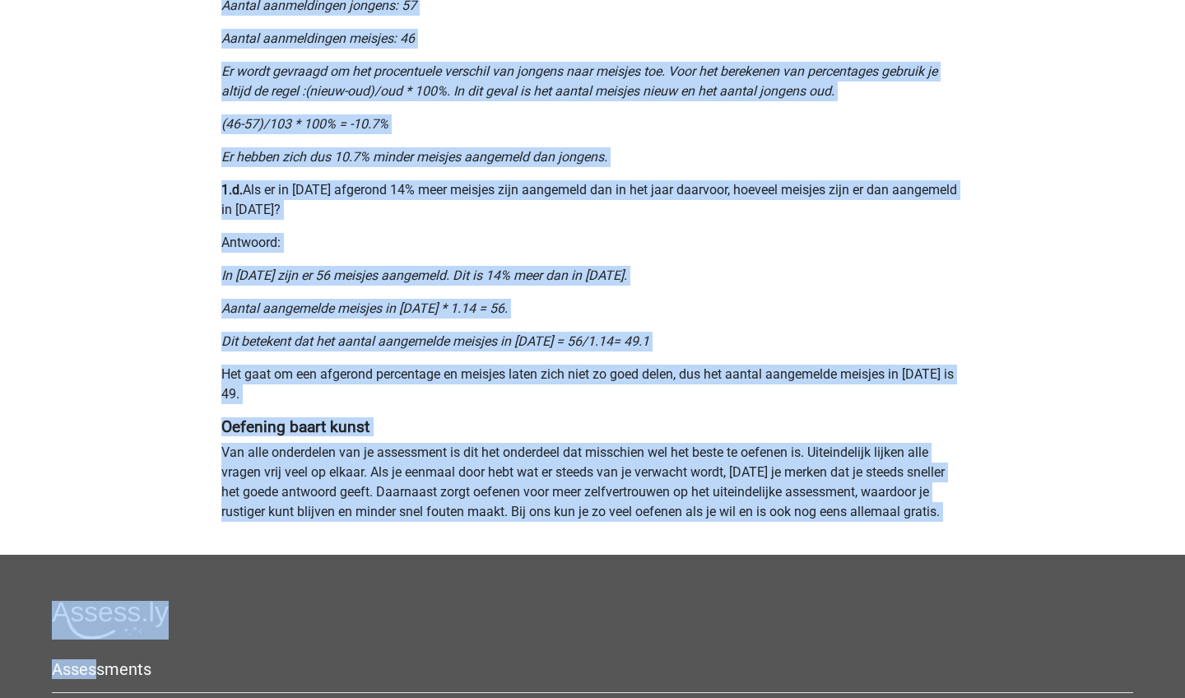
scroll to position [1258, 0]
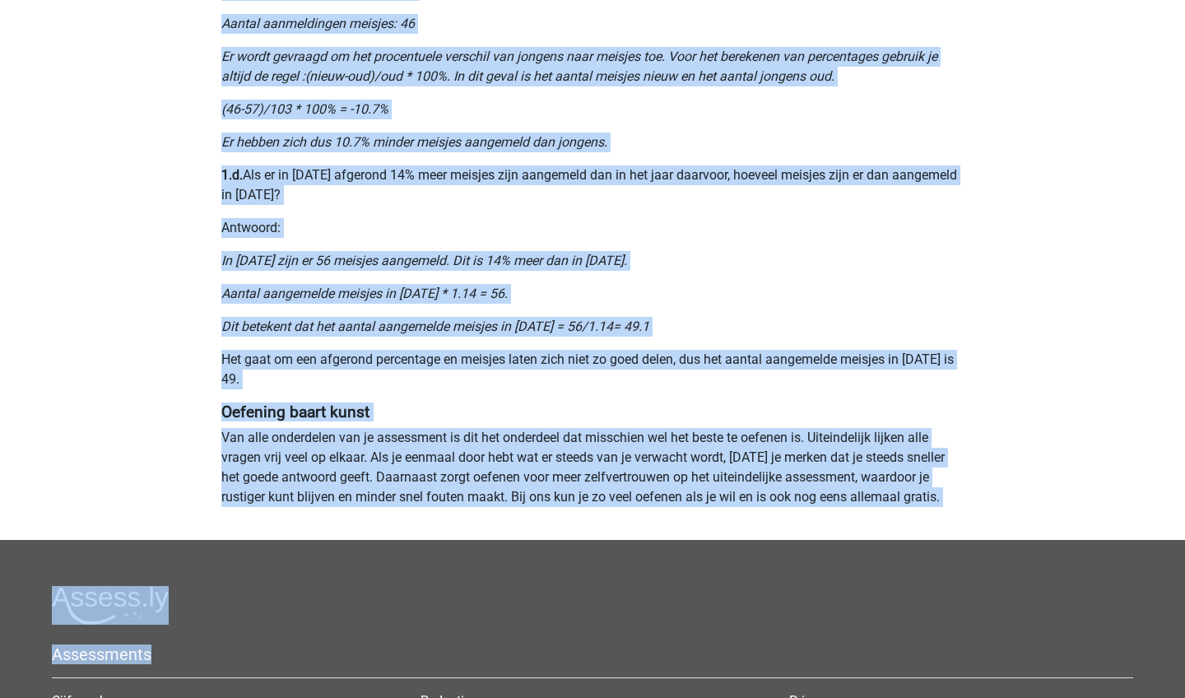
drag, startPoint x: 214, startPoint y: 286, endPoint x: 95, endPoint y: 684, distance: 415.1
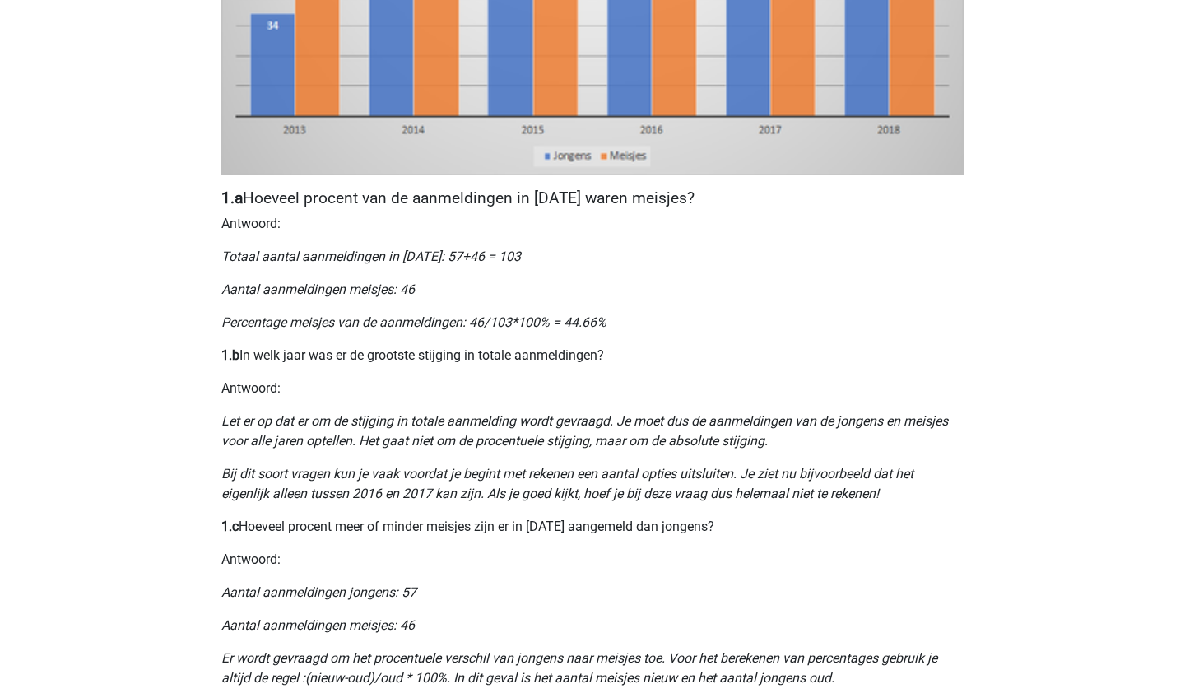
scroll to position [671, 0]
